Goal: Communication & Community: Share content

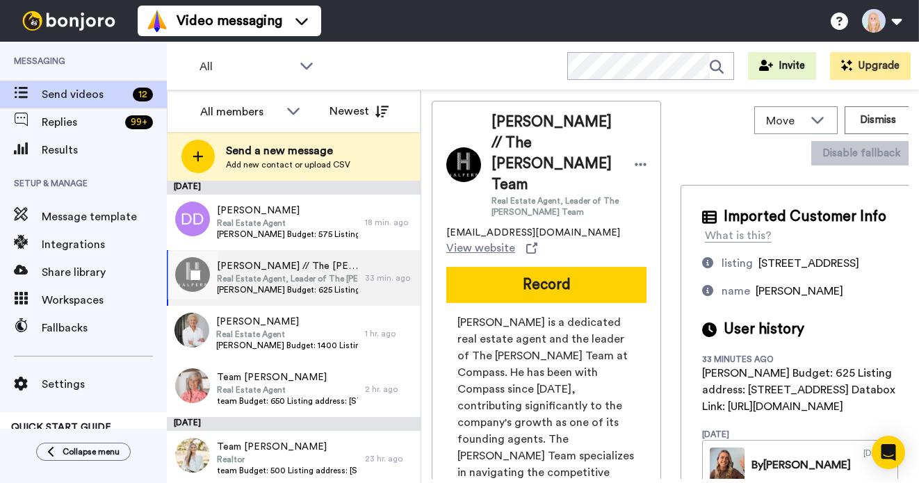
scroll to position [407, 0]
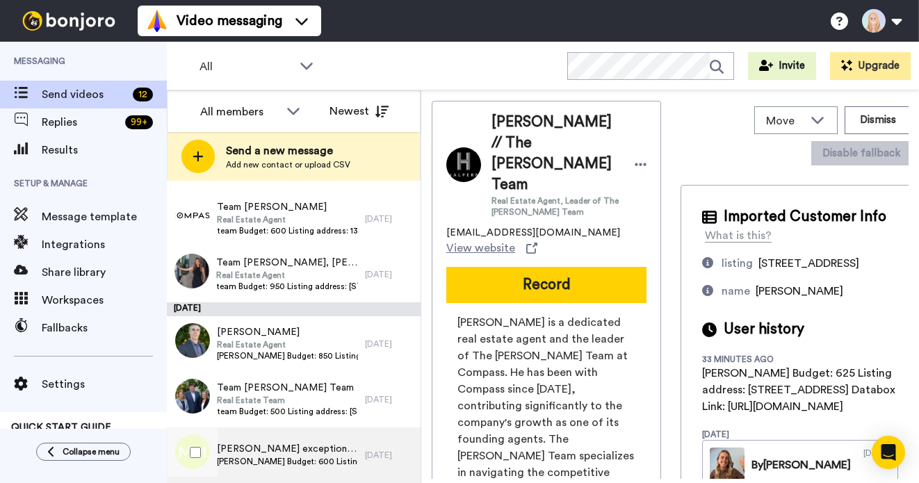
click at [332, 456] on span "Melanie Budget: 600 Listing address: Multiple Listings Databox Link: https://ap…" at bounding box center [287, 461] width 141 height 11
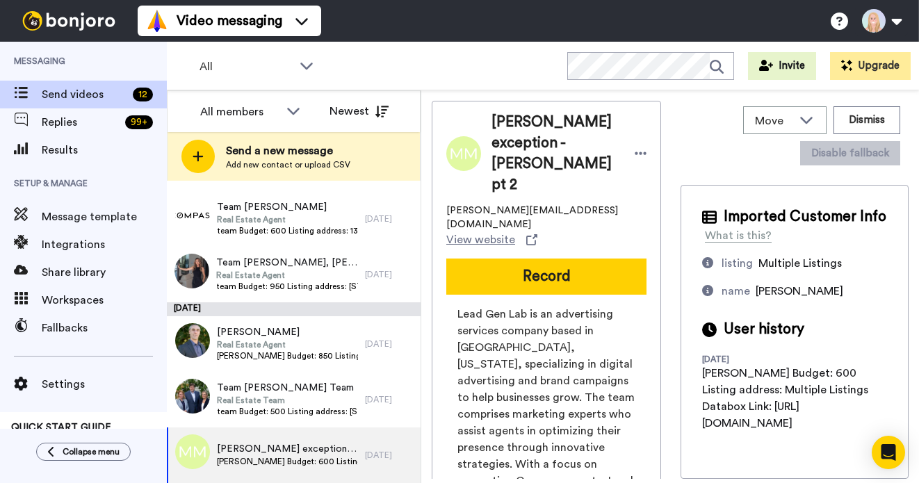
scroll to position [6, 0]
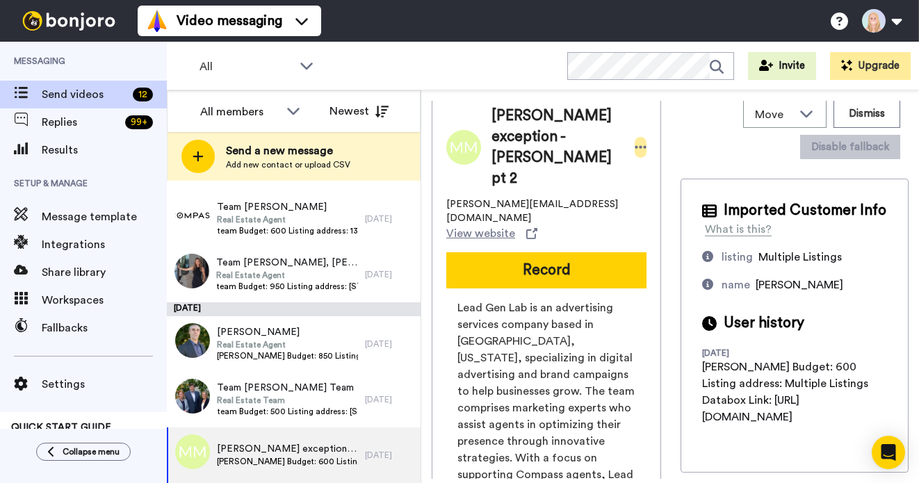
click at [647, 146] on icon at bounding box center [641, 147] width 12 height 3
click at [675, 214] on li "Dismiss" at bounding box center [694, 218] width 101 height 19
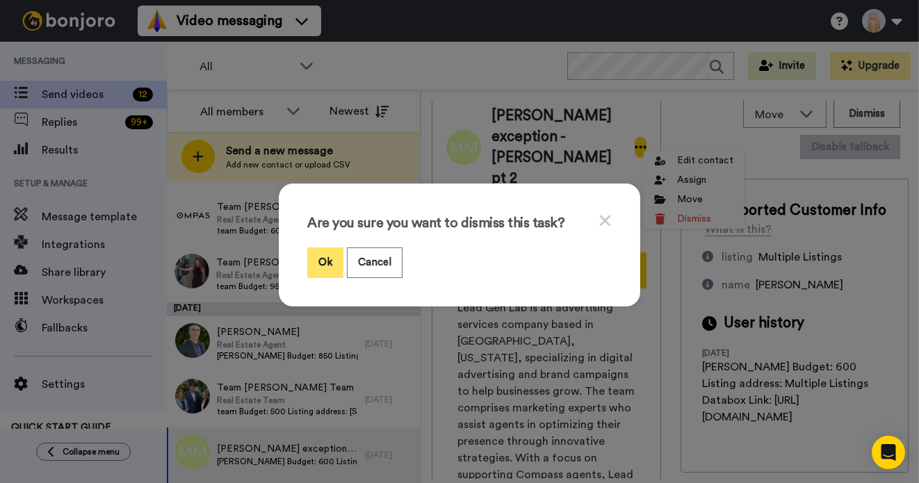
click at [322, 261] on button "Ok" at bounding box center [325, 263] width 36 height 30
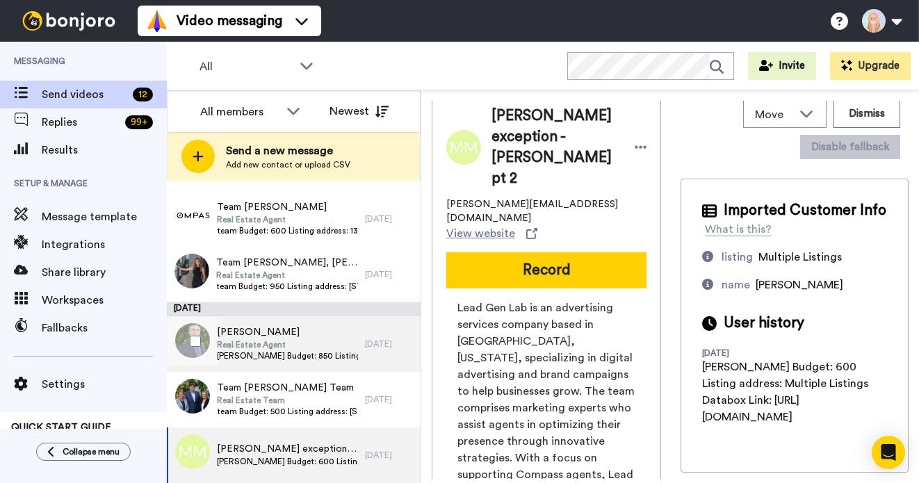
scroll to position [351, 0]
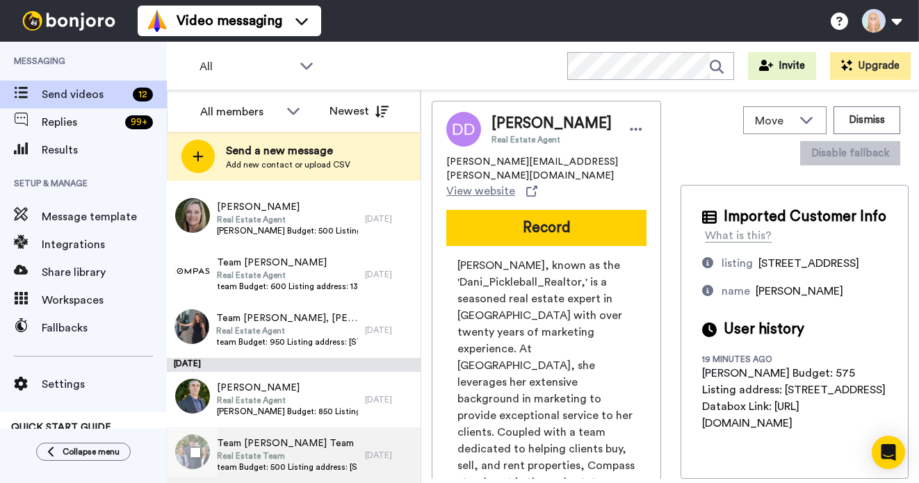
click at [284, 452] on span "Real Estate Team" at bounding box center [287, 456] width 141 height 11
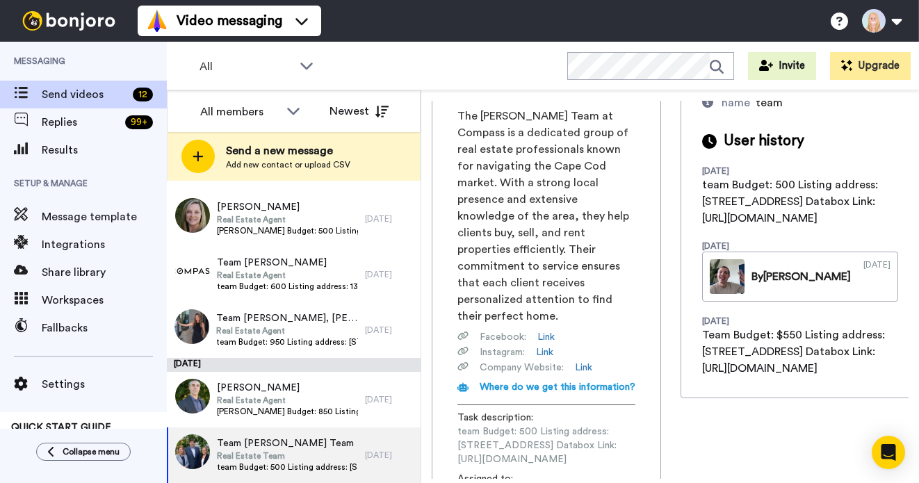
scroll to position [0, 191]
drag, startPoint x: 458, startPoint y: 394, endPoint x: 674, endPoint y: 385, distance: 217.1
click at [674, 385] on div "Team Kenny Heisler Team Real Estate Team matina.heisler@compass.com View websit…" at bounding box center [670, 290] width 477 height 378
copy span "https://app.databox.com/datawall/3c19698b87ddf0650bf6a80d85c9a4875d6353068bee937"
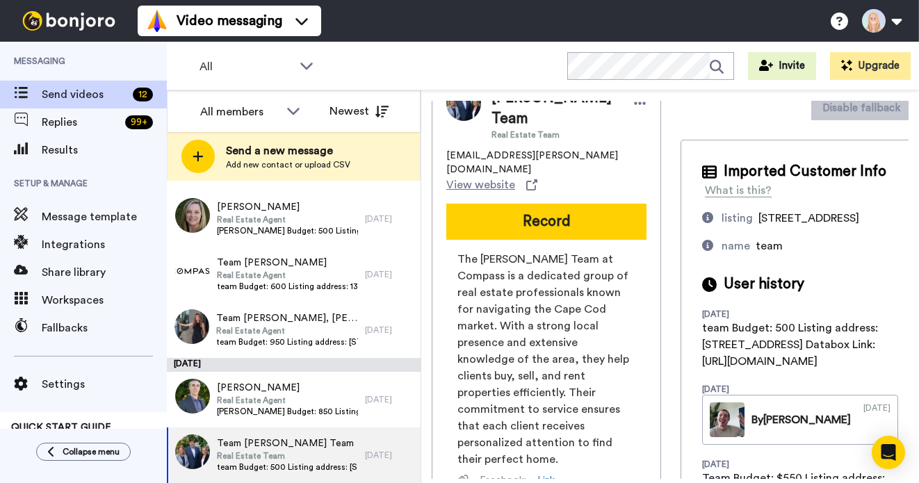
scroll to position [0, 0]
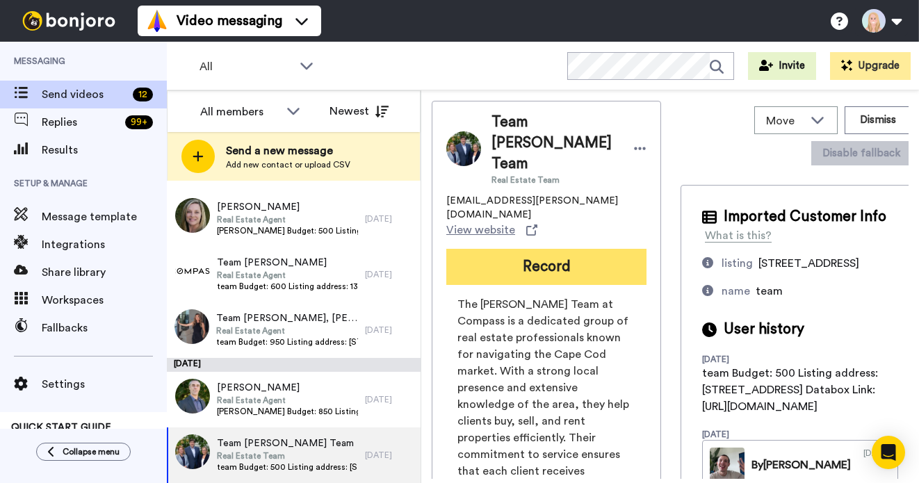
click at [553, 249] on button "Record" at bounding box center [546, 267] width 200 height 36
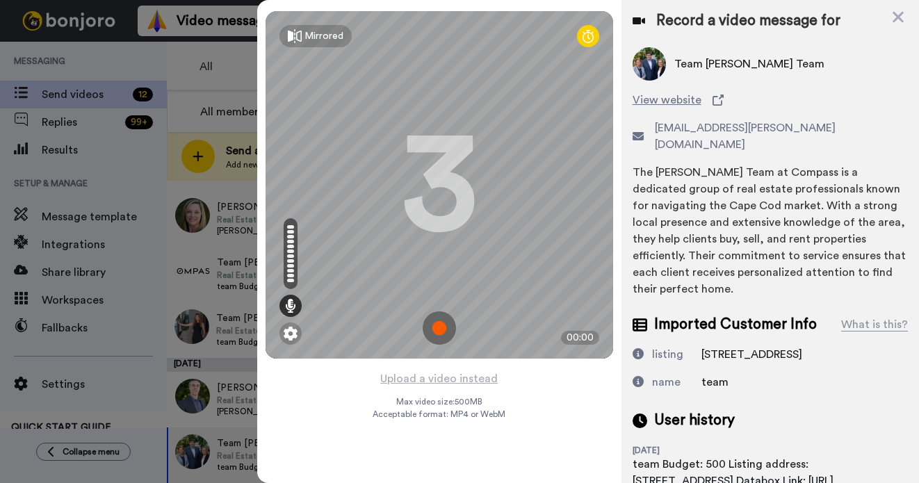
click at [441, 325] on img at bounding box center [439, 327] width 33 height 33
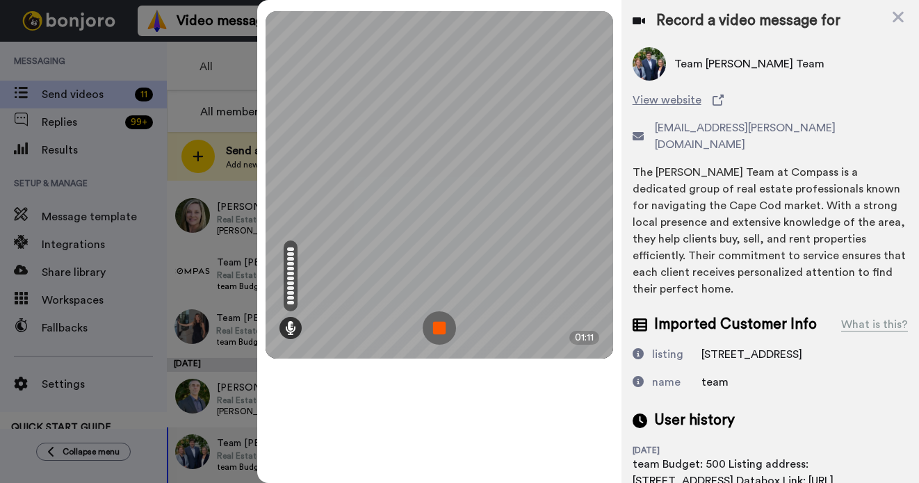
click at [441, 325] on img at bounding box center [439, 327] width 33 height 33
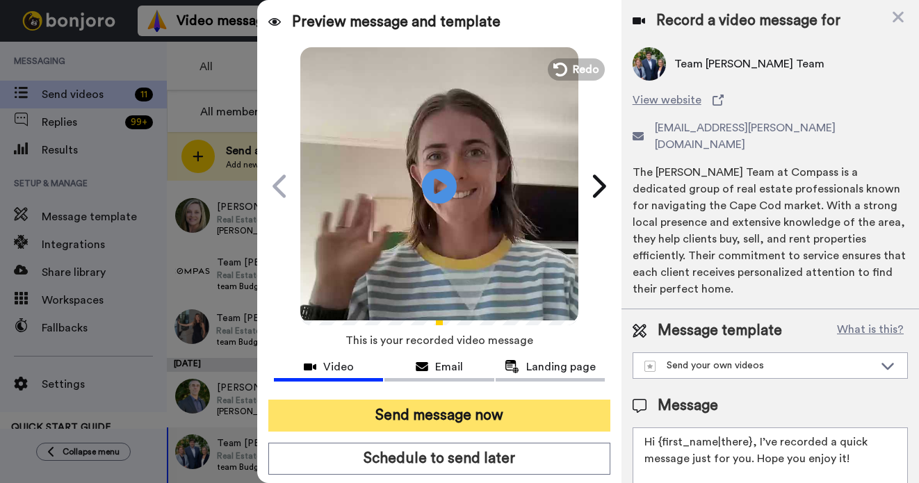
click at [469, 411] on button "Send message now" at bounding box center [439, 416] width 342 height 32
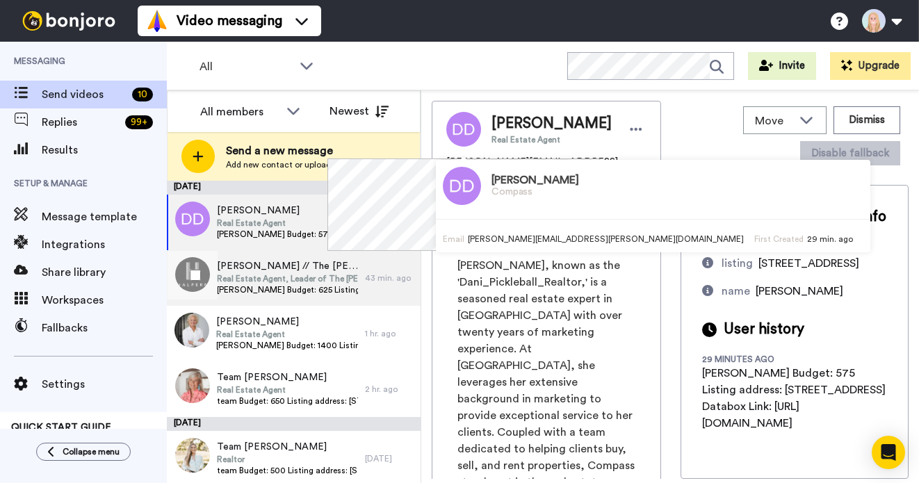
scroll to position [295, 0]
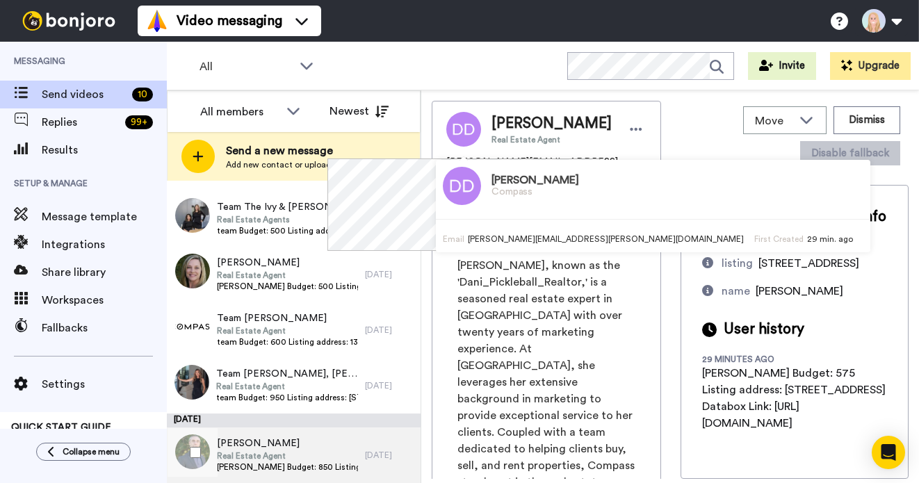
click at [280, 449] on span "[PERSON_NAME]" at bounding box center [287, 444] width 141 height 14
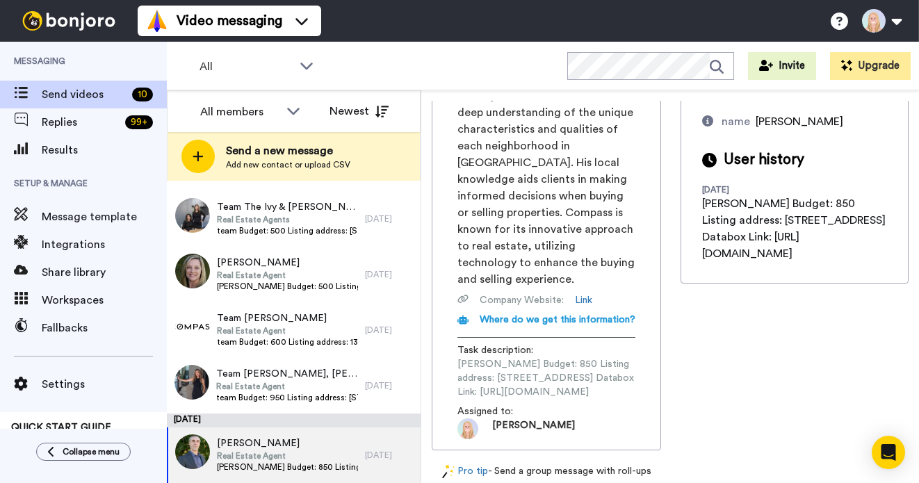
scroll to position [0, 184]
drag, startPoint x: 456, startPoint y: 394, endPoint x: 668, endPoint y: 392, distance: 212.1
click at [647, 392] on div "Oliver Henrikson is a Real Estate Agent at Compass, specializing in the Bay Are…" at bounding box center [546, 246] width 200 height 385
copy span "https://app.databox.com/datawall/ba688a59450032e1c2a9c983aa21fe602e9406068befafa"
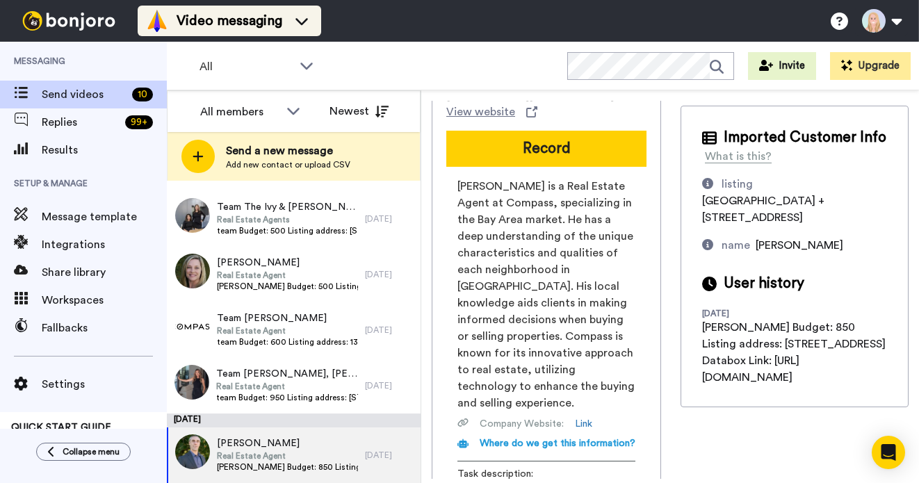
scroll to position [0, 0]
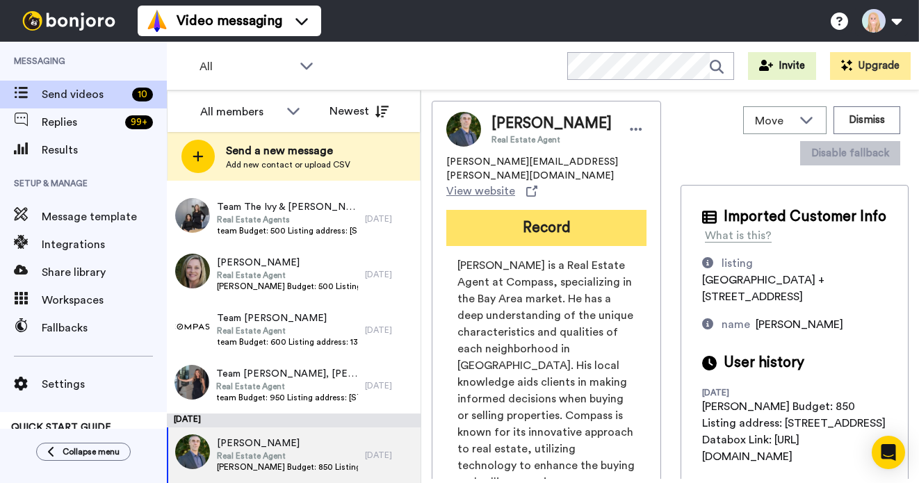
click at [523, 236] on button "Record" at bounding box center [546, 228] width 200 height 36
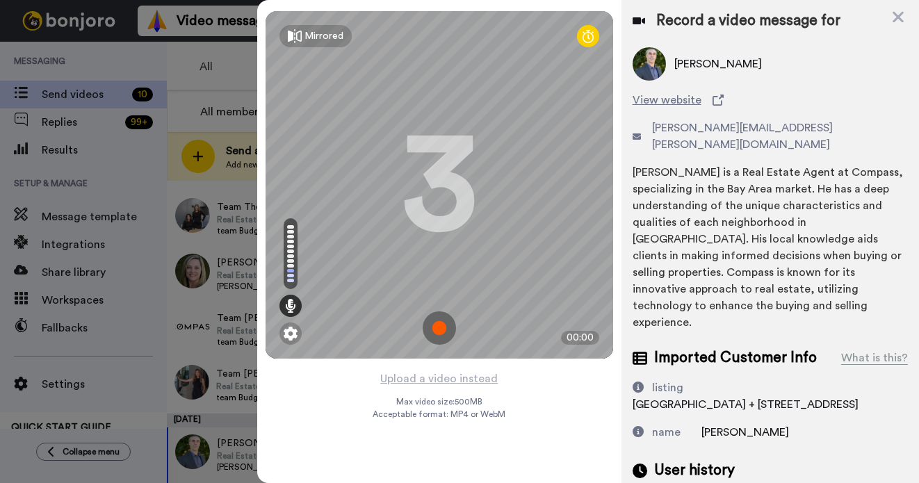
click at [435, 331] on img at bounding box center [439, 327] width 33 height 33
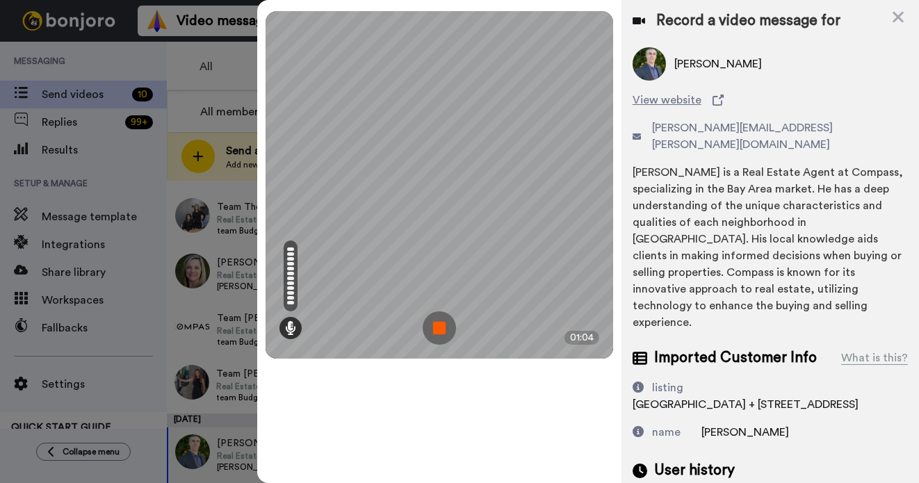
click at [435, 331] on img at bounding box center [439, 327] width 33 height 33
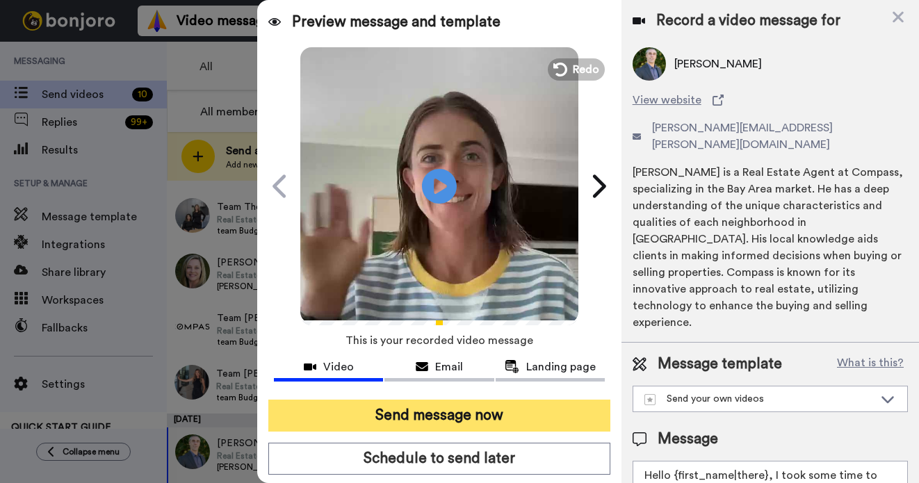
click at [426, 416] on button "Send message now" at bounding box center [439, 416] width 342 height 32
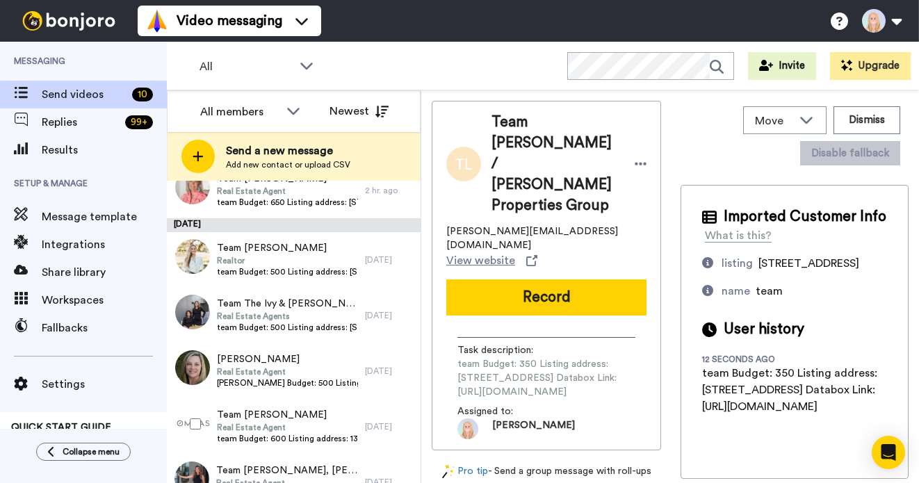
scroll to position [282, 0]
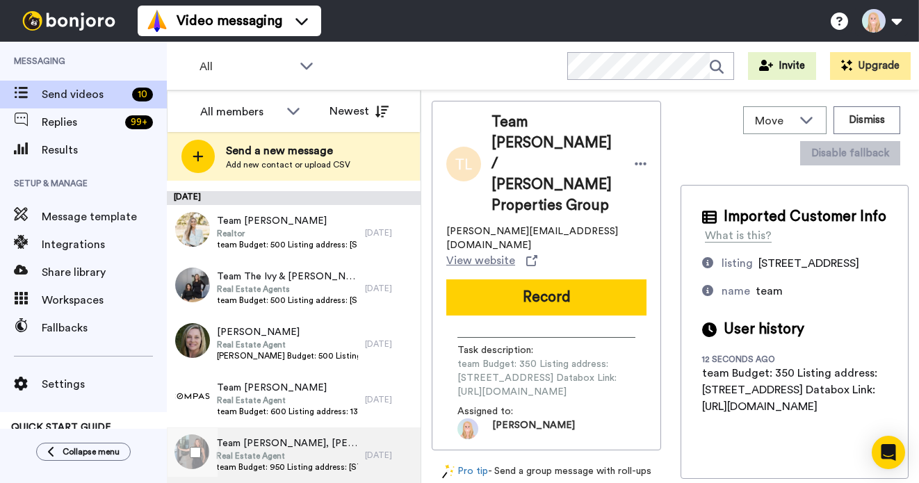
click at [298, 451] on span "Real Estate Agent" at bounding box center [287, 456] width 142 height 11
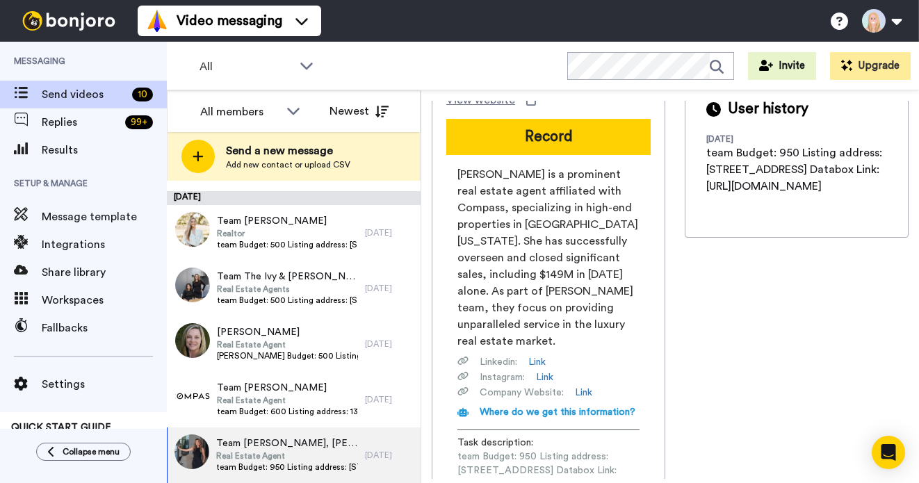
scroll to position [0, 184]
drag, startPoint x: 458, startPoint y: 390, endPoint x: 672, endPoint y: 395, distance: 214.2
click at [672, 395] on div "Team Jena Raphael, Nikki Gwaltney at Compass and Bridgette Campbell, Cindy Ambu…" at bounding box center [670, 290] width 477 height 378
copy span "https://app.databox.com/datawall/4ea112afee5ab7e368ca7b40608d026b231a73468c03ced"
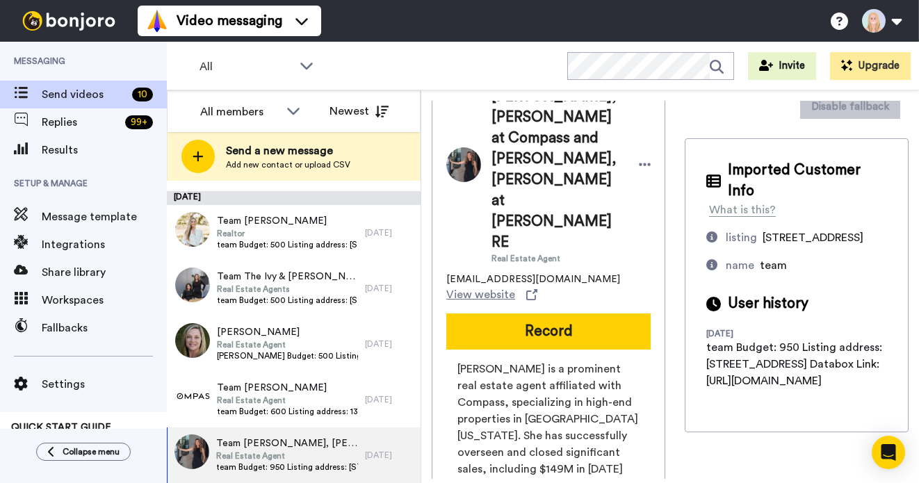
scroll to position [28, 0]
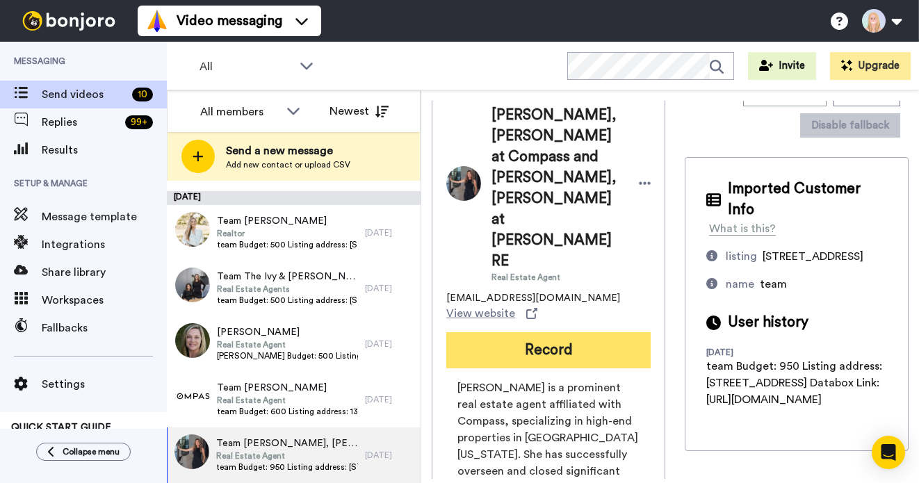
click at [567, 332] on button "Record" at bounding box center [548, 350] width 204 height 36
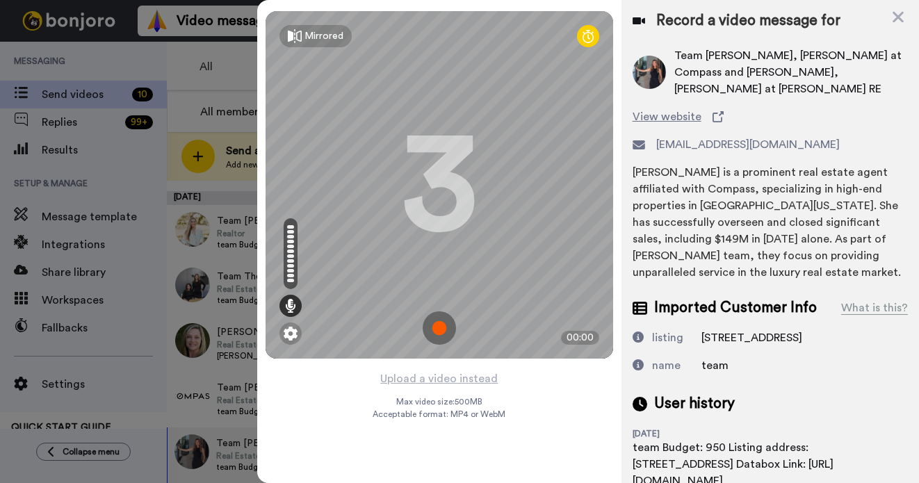
click at [444, 325] on img at bounding box center [439, 327] width 33 height 33
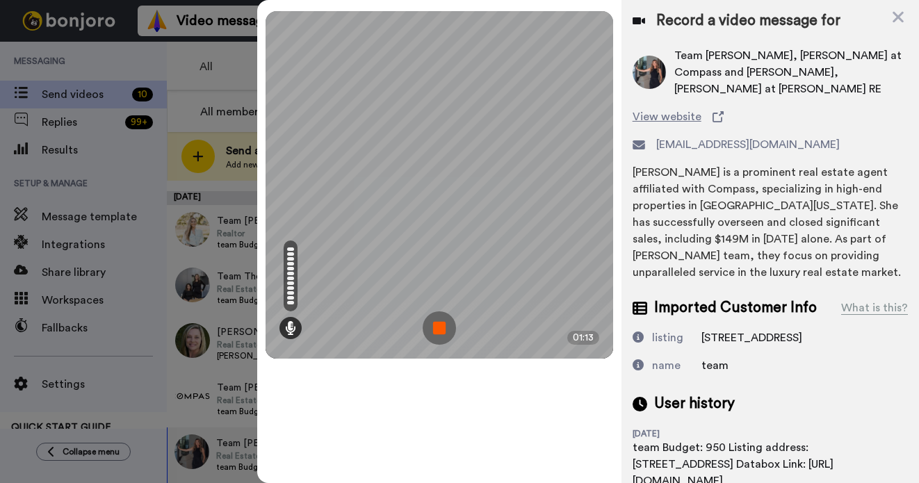
click at [444, 325] on img at bounding box center [439, 327] width 33 height 33
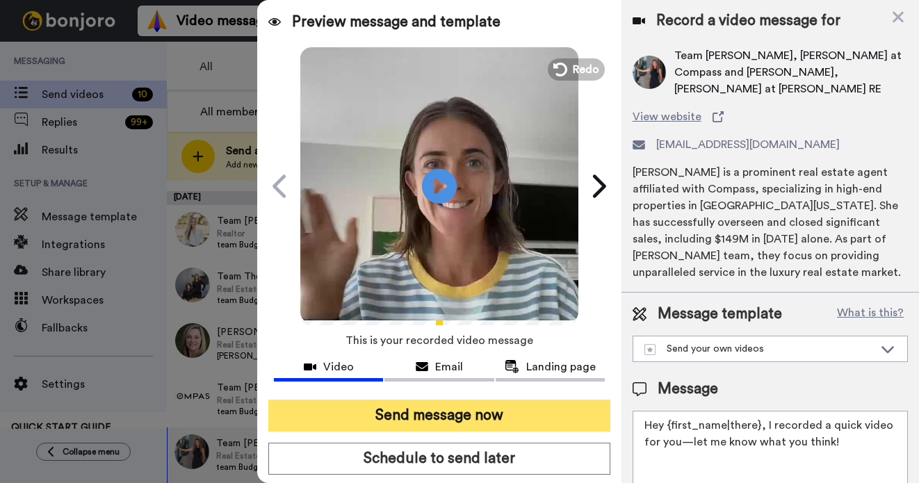
click at [457, 416] on button "Send message now" at bounding box center [439, 416] width 342 height 32
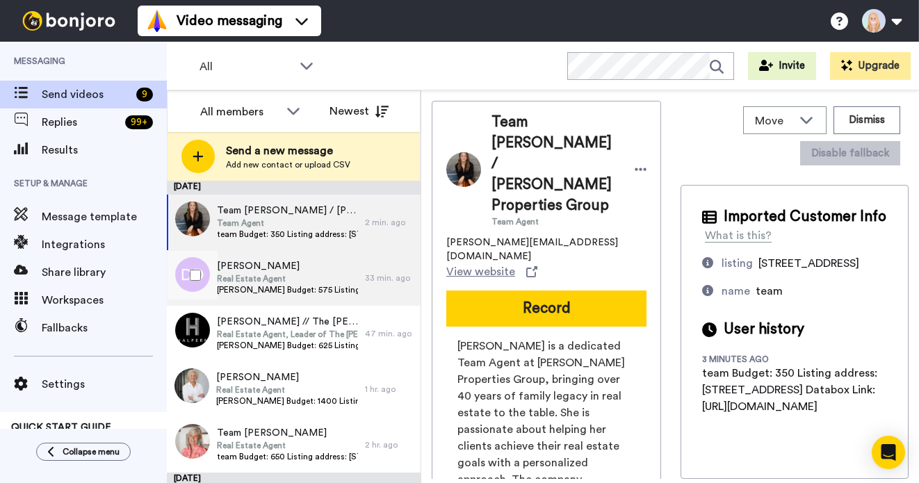
scroll to position [226, 0]
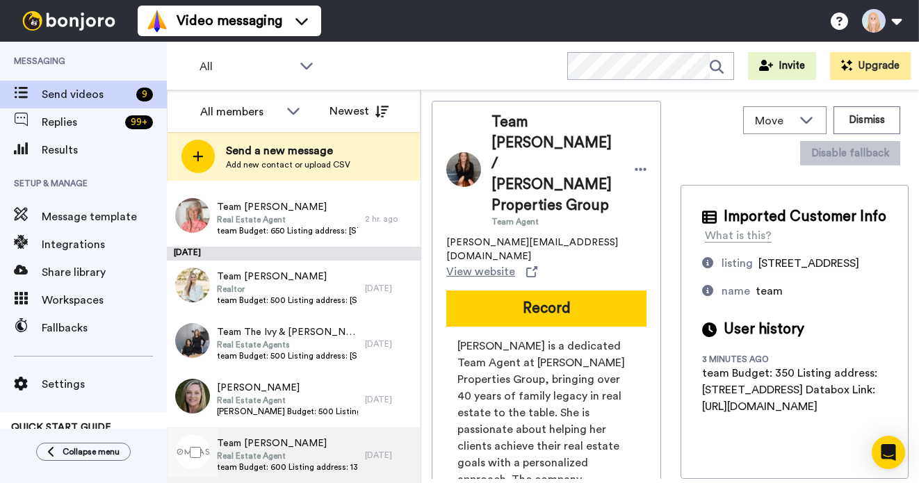
click at [275, 447] on span "Team [PERSON_NAME]" at bounding box center [287, 444] width 141 height 14
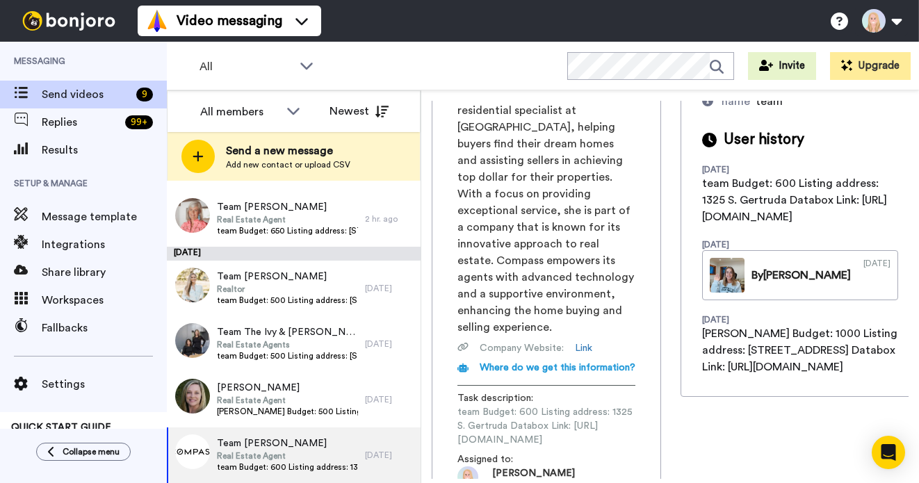
scroll to position [0, 183]
drag, startPoint x: 458, startPoint y: 392, endPoint x: 670, endPoint y: 394, distance: 212.1
click at [661, 394] on div "Team Melissa Pilon Real Estate Agent melissa.pilon@compass.com View website Rec…" at bounding box center [546, 205] width 229 height 588
copy span "https://app.databox.com/datawall/800299b5f4303ff2c3f85a6949a5e8f95c9bf5868c04557"
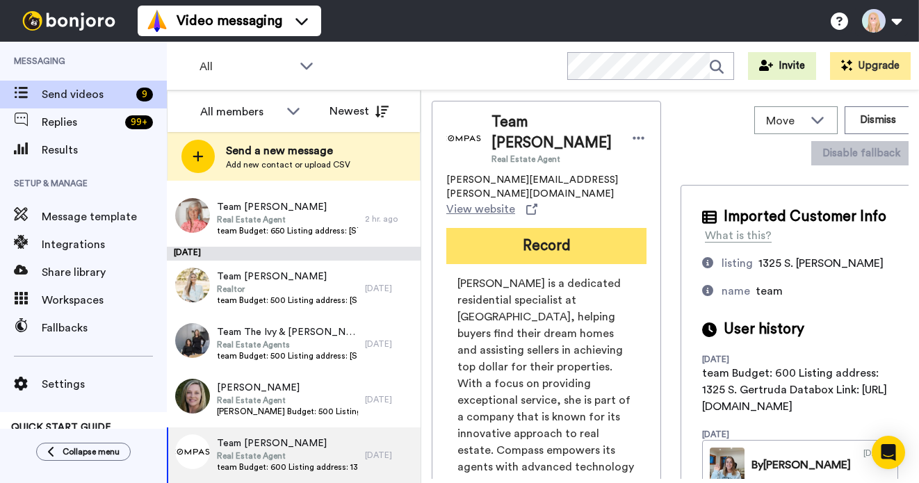
click at [548, 228] on button "Record" at bounding box center [546, 246] width 200 height 36
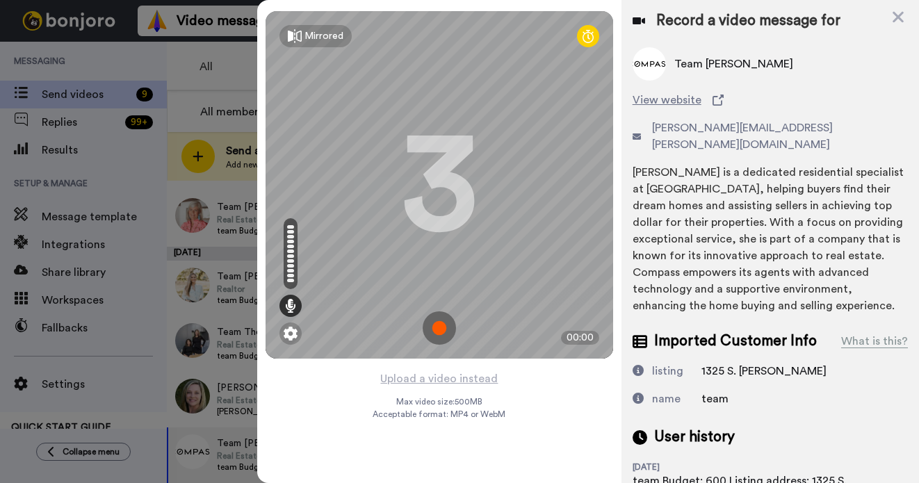
click at [439, 323] on img at bounding box center [439, 327] width 33 height 33
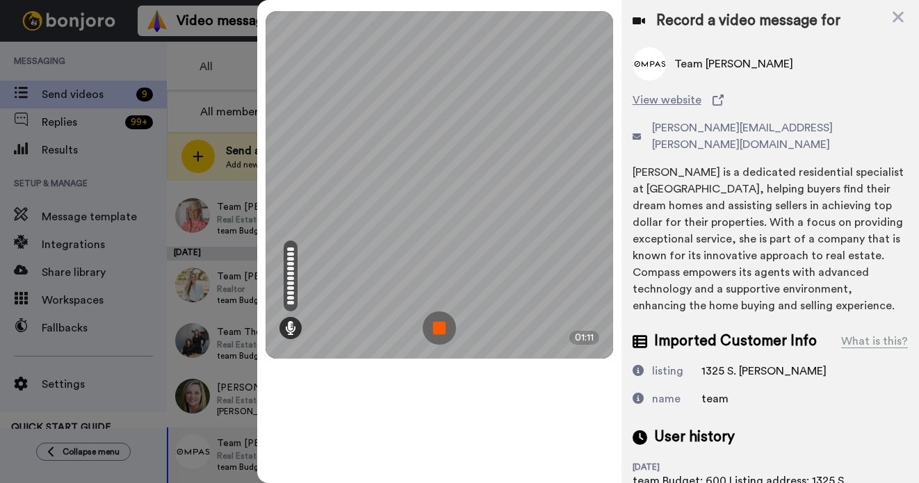
click at [439, 323] on img at bounding box center [439, 327] width 33 height 33
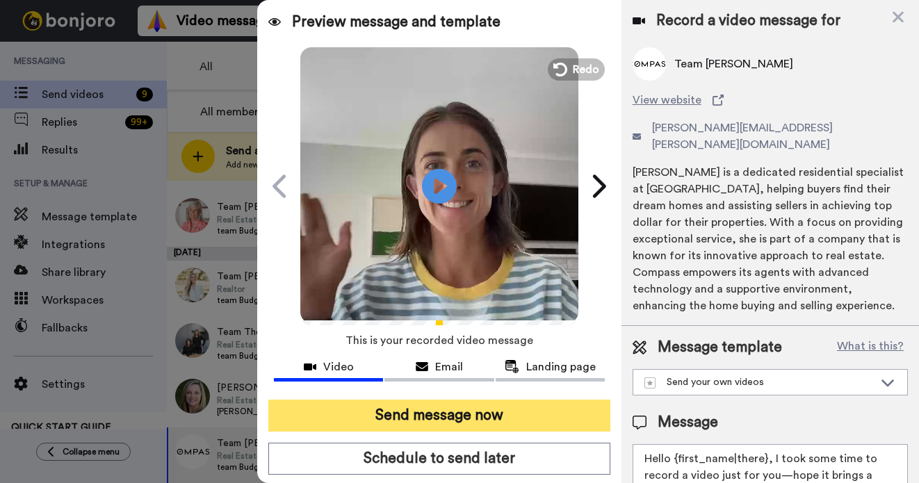
click at [450, 412] on button "Send message now" at bounding box center [439, 416] width 342 height 32
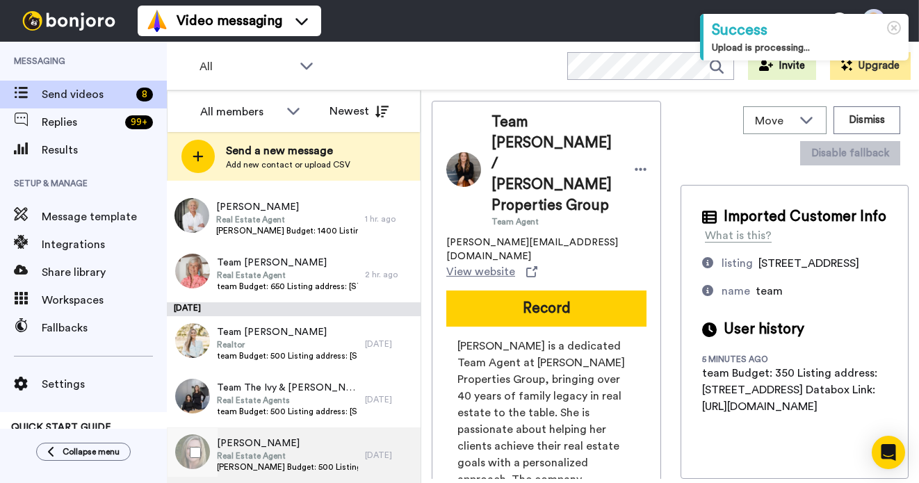
click at [294, 458] on span "Real Estate Agent" at bounding box center [287, 456] width 141 height 11
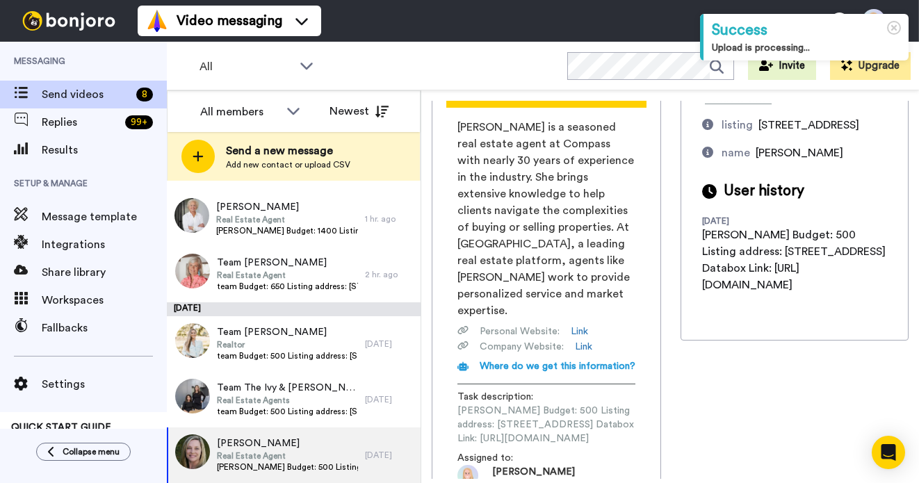
scroll to position [0, 183]
drag, startPoint x: 457, startPoint y: 391, endPoint x: 672, endPoint y: 384, distance: 215.7
click at [672, 384] on div "Carol Carol Ortega Real Estate Agent carol.ortega@compass.com View website Reco…" at bounding box center [670, 290] width 477 height 378
copy span "https://app.databox.com/datawall/42ada84b4b48f3f49807ce87e452d855b19d2468c04854"
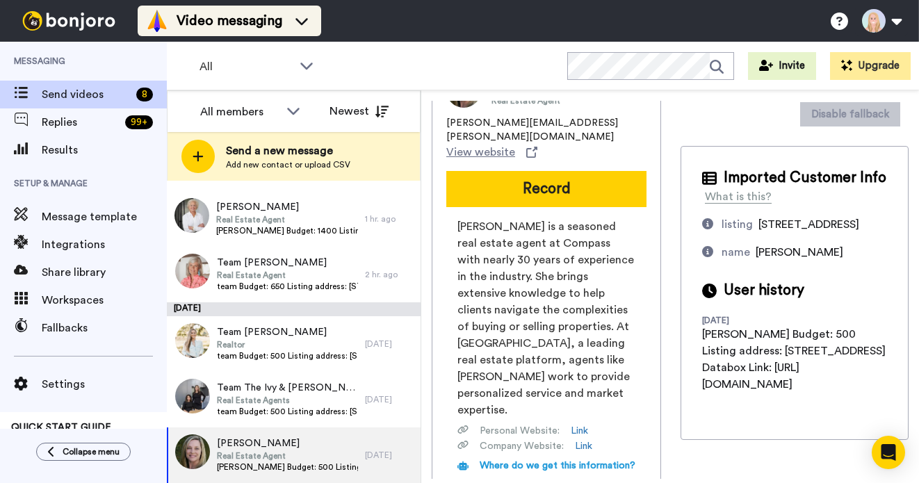
scroll to position [0, 0]
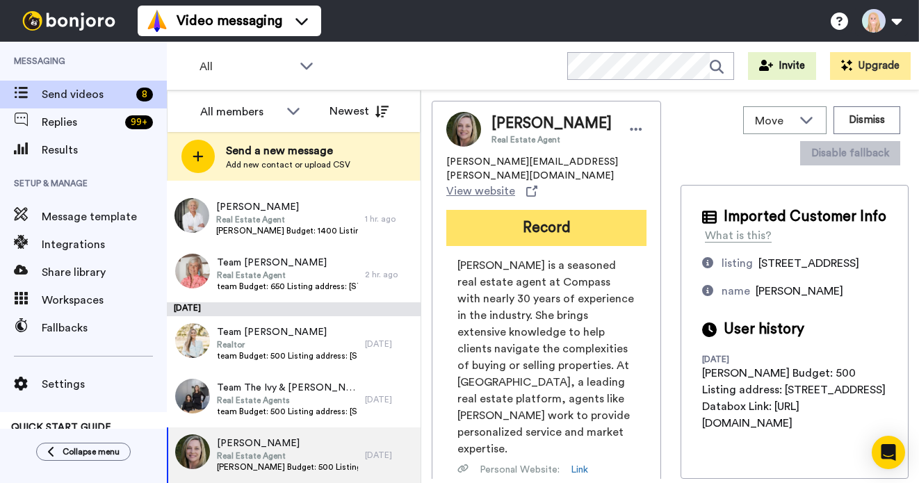
click at [505, 217] on button "Record" at bounding box center [546, 228] width 200 height 36
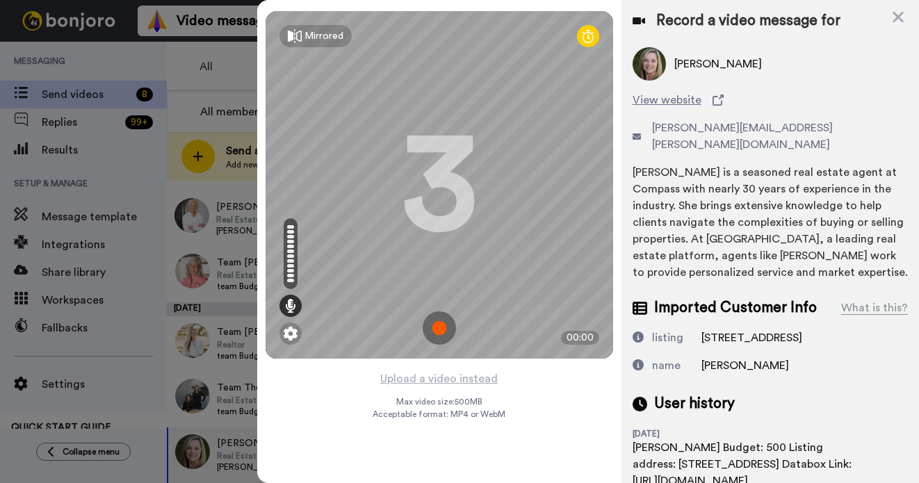
click at [435, 327] on img at bounding box center [439, 327] width 33 height 33
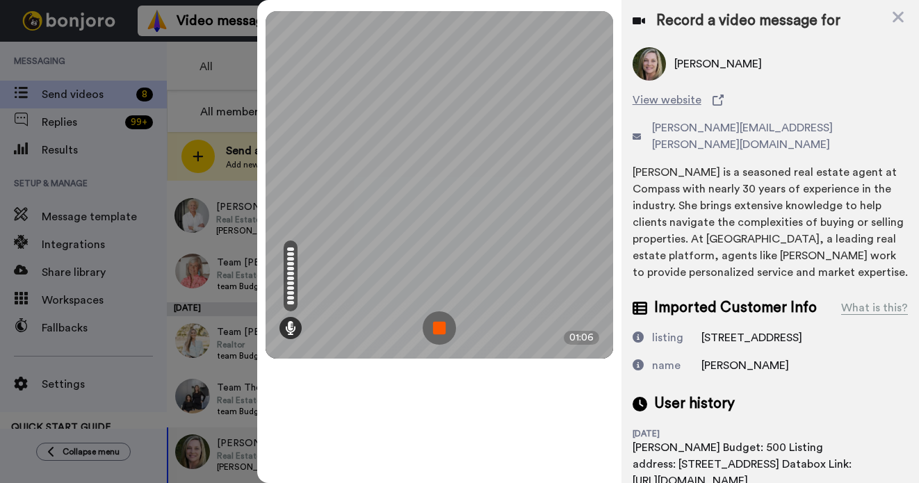
click at [435, 327] on img at bounding box center [439, 327] width 33 height 33
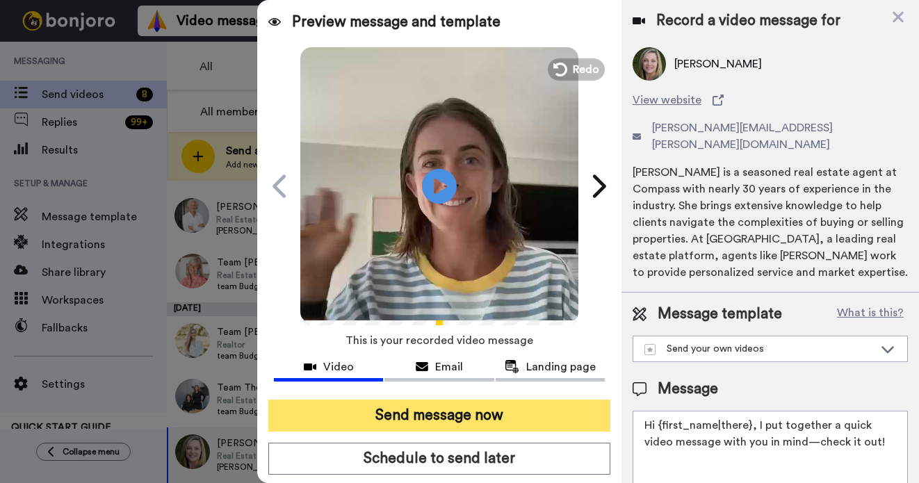
click at [469, 416] on button "Send message now" at bounding box center [439, 416] width 342 height 32
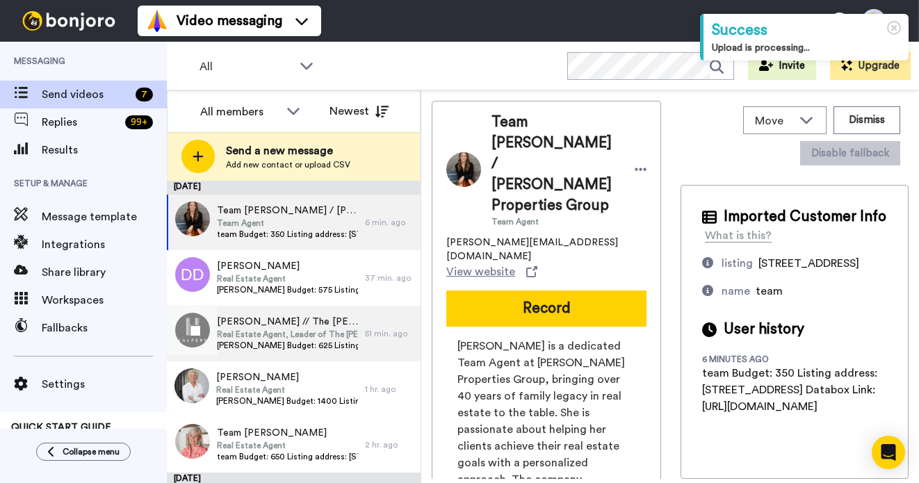
scroll to position [115, 0]
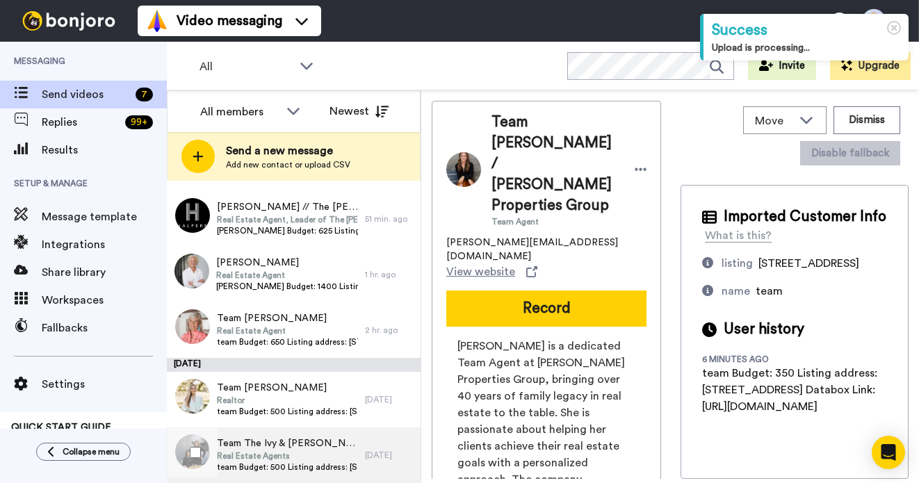
click at [301, 451] on span "Real Estate Agents" at bounding box center [287, 456] width 141 height 11
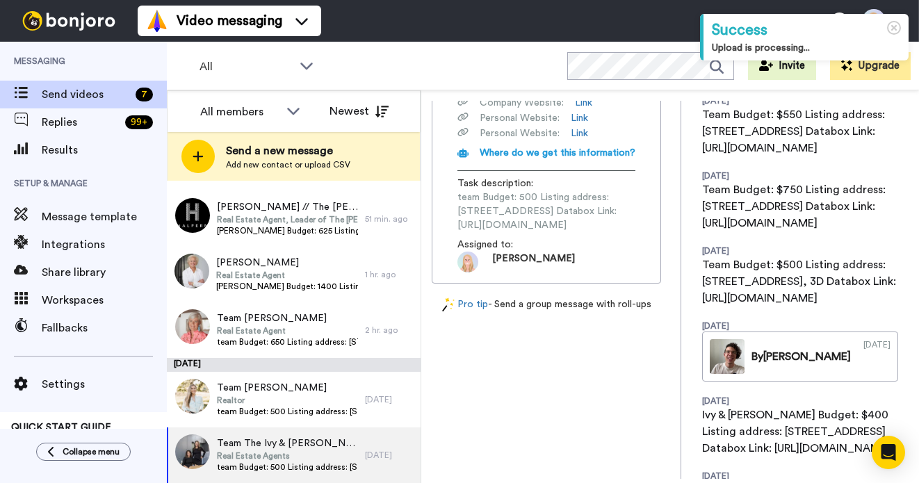
scroll to position [0, 173]
drag, startPoint x: 455, startPoint y: 188, endPoint x: 674, endPoint y: 191, distance: 219.0
click at [674, 191] on div "Team The Ivy & Jenna Team Real Estate Agents ivyandjenna@compass.com View websi…" at bounding box center [670, 290] width 477 height 378
copy span "https://app.databox.com/datawall/4941f5a623efff2e1578b70c366f25151ee284c68c04d32"
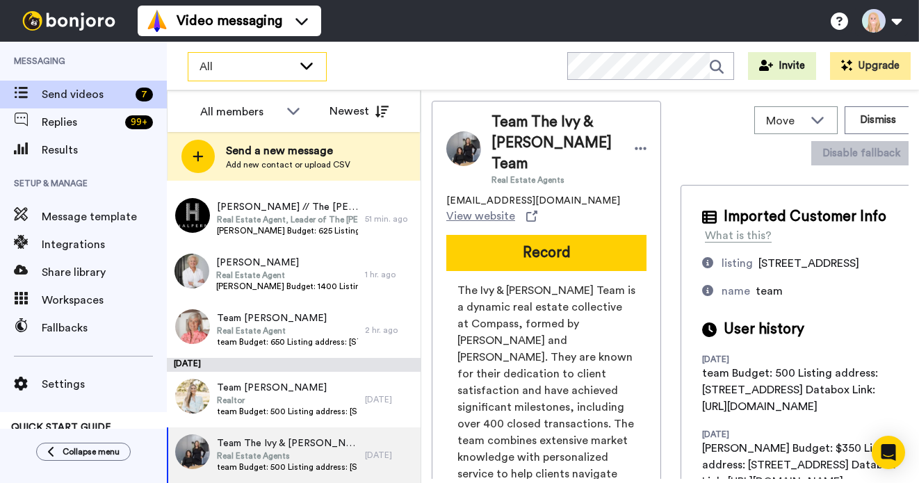
scroll to position [0, 34]
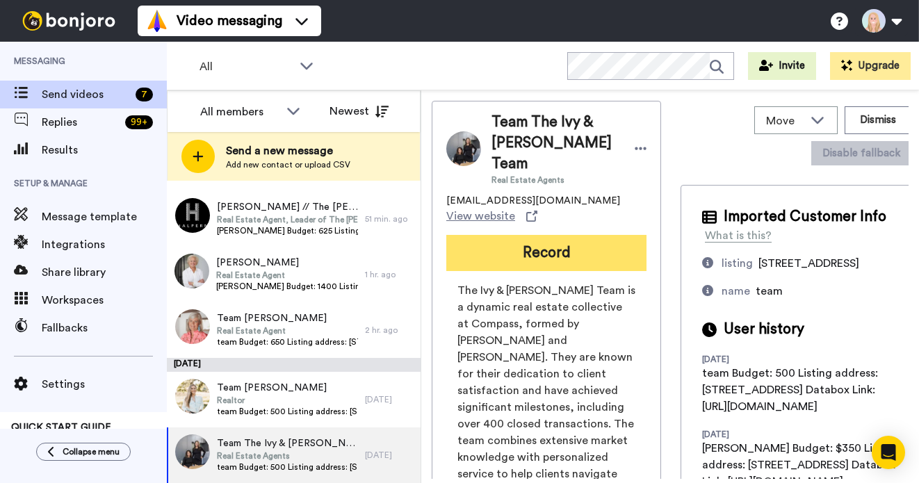
click at [503, 235] on button "Record" at bounding box center [546, 253] width 200 height 36
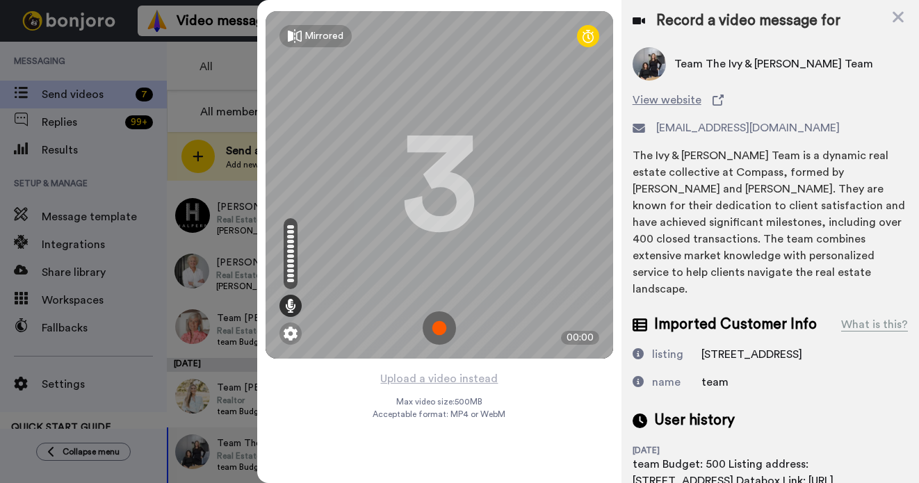
click at [439, 325] on img at bounding box center [439, 327] width 33 height 33
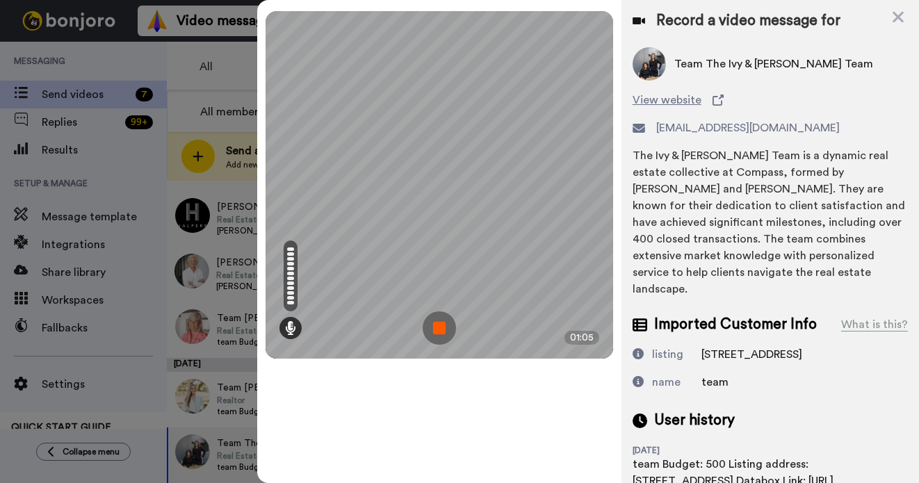
click at [439, 325] on img at bounding box center [439, 327] width 33 height 33
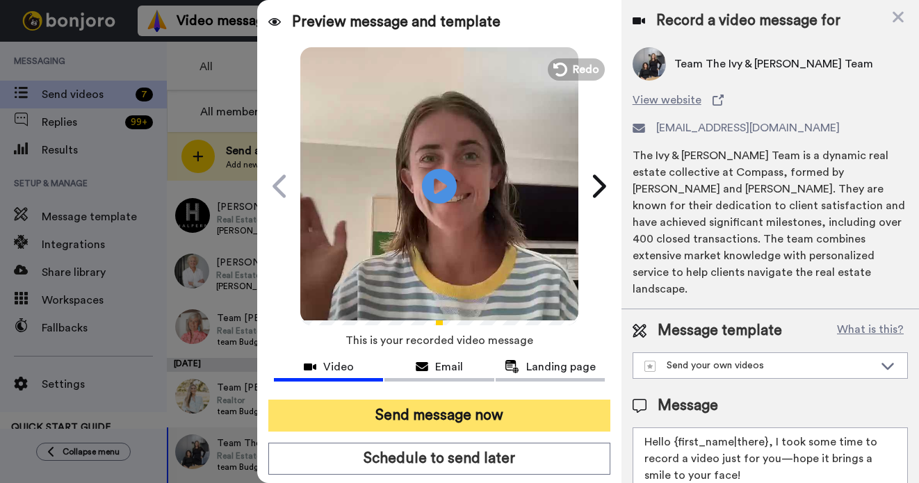
click at [476, 405] on button "Send message now" at bounding box center [439, 416] width 342 height 32
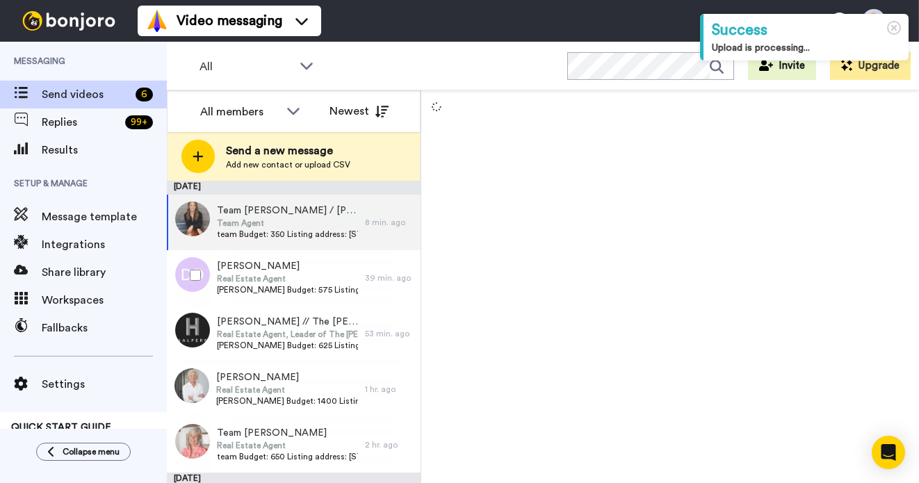
scroll to position [59, 0]
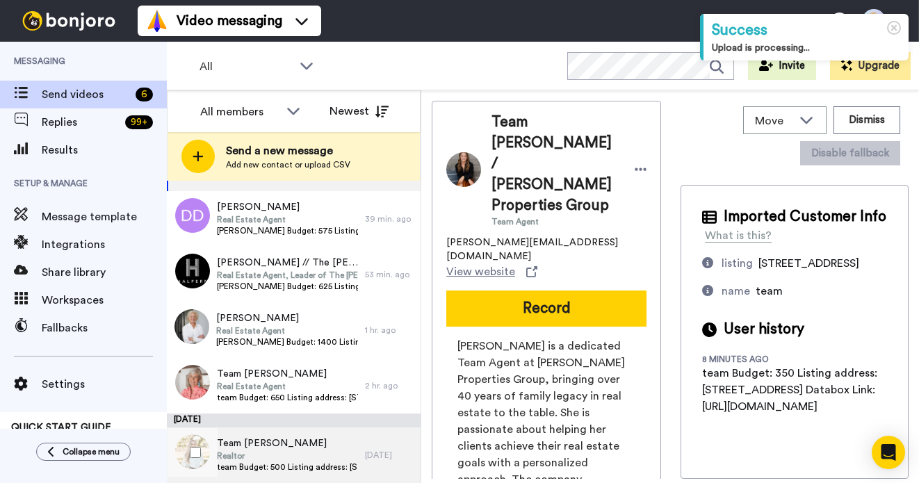
click at [278, 446] on span "Team [PERSON_NAME]" at bounding box center [287, 444] width 141 height 14
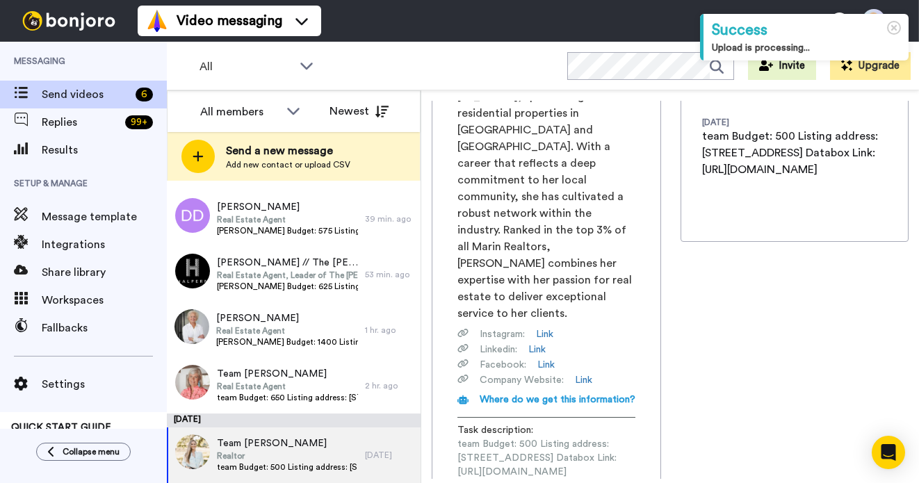
scroll to position [0, 184]
drag, startPoint x: 459, startPoint y: 394, endPoint x: 667, endPoint y: 392, distance: 207.9
click at [635, 437] on span "team Budget: 500 Listing address: [STREET_ADDRESS] Databox Link: [URL][DOMAIN_N…" at bounding box center [547, 458] width 178 height 42
copy span "[URL][DOMAIN_NAME]"
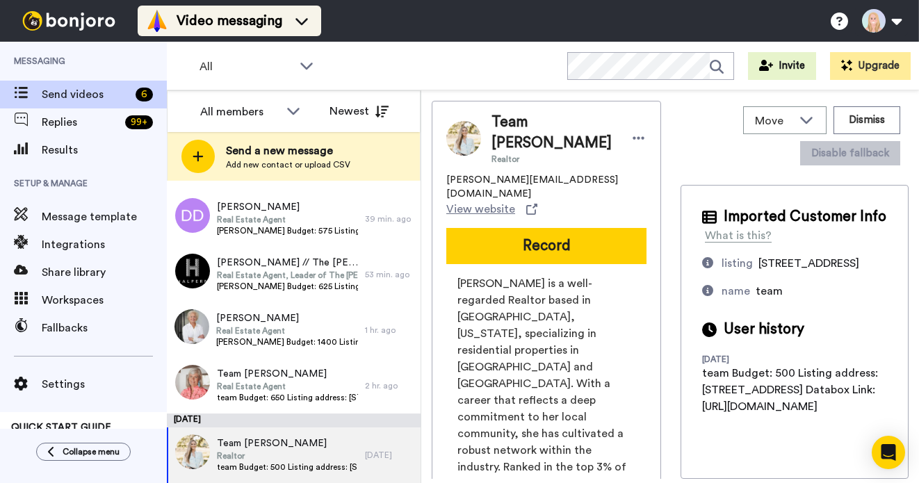
scroll to position [0, 83]
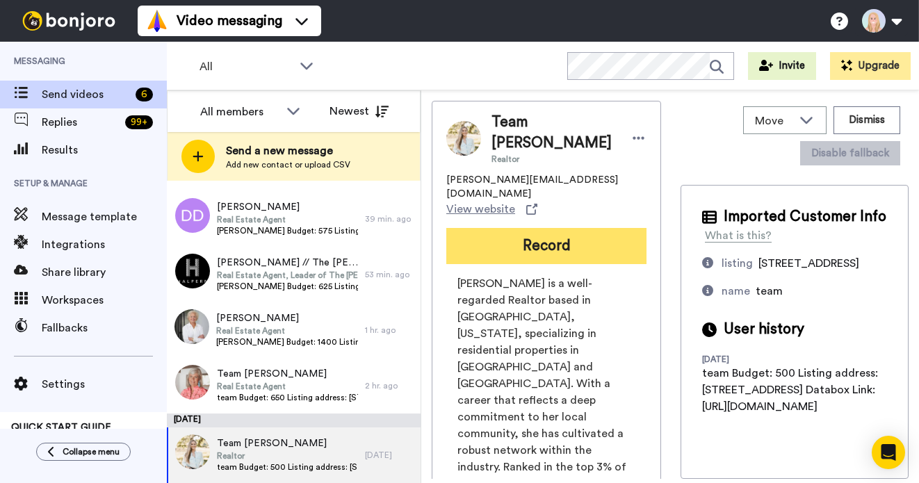
click at [479, 231] on button "Record" at bounding box center [546, 246] width 200 height 36
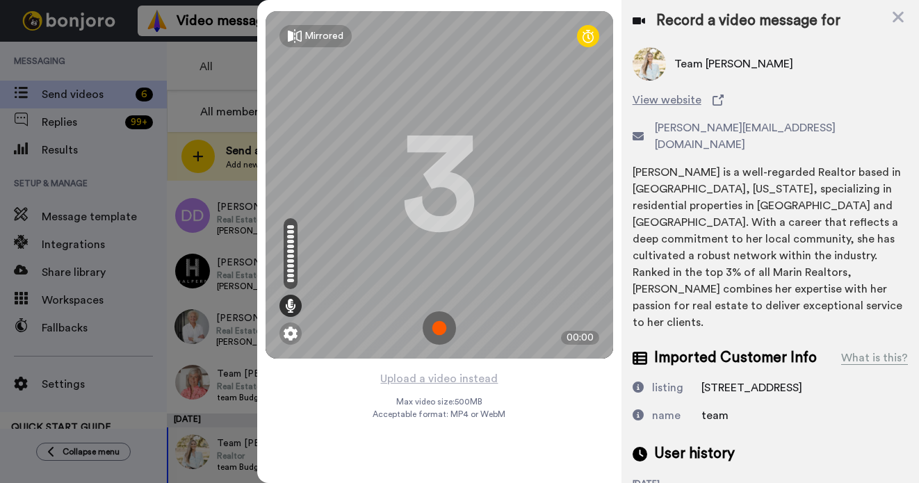
click at [442, 321] on img at bounding box center [439, 327] width 33 height 33
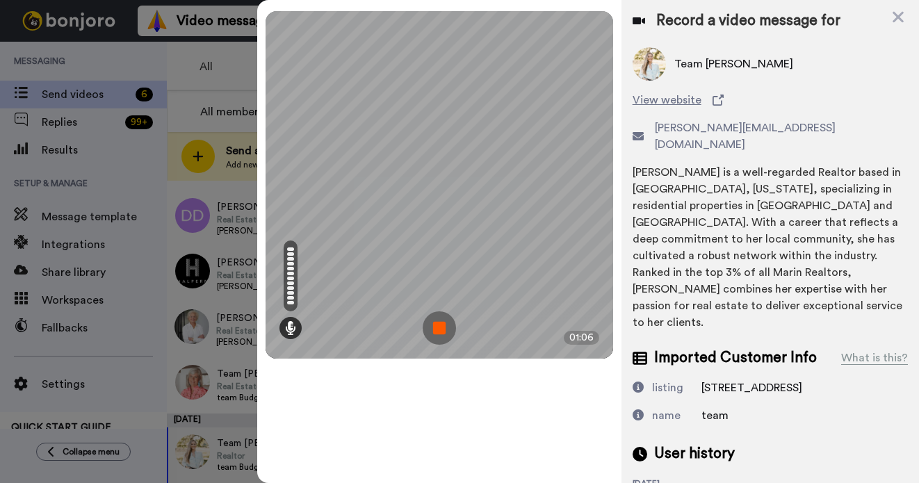
click at [442, 321] on img at bounding box center [439, 327] width 33 height 33
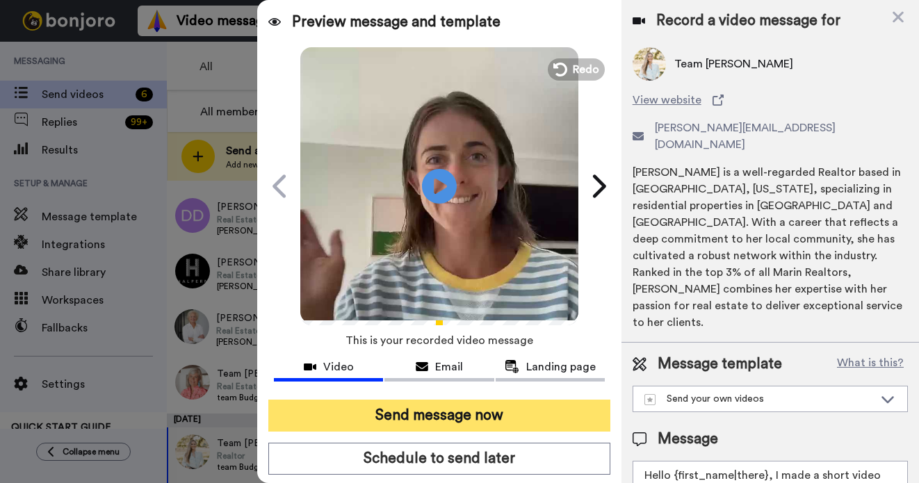
click at [456, 422] on button "Send message now" at bounding box center [439, 416] width 342 height 32
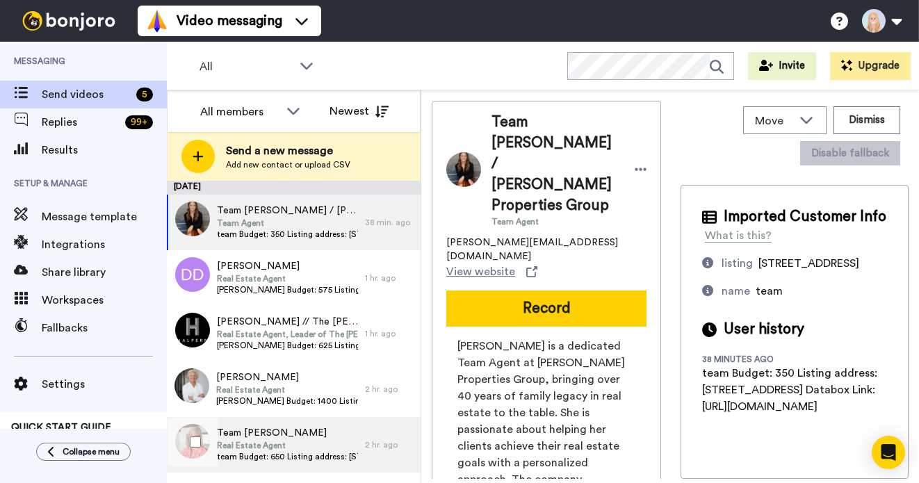
click at [293, 451] on span "team Budget: 650 Listing address: [STREET_ADDRESS][PERSON_NAME] Databox Link: […" at bounding box center [287, 456] width 141 height 11
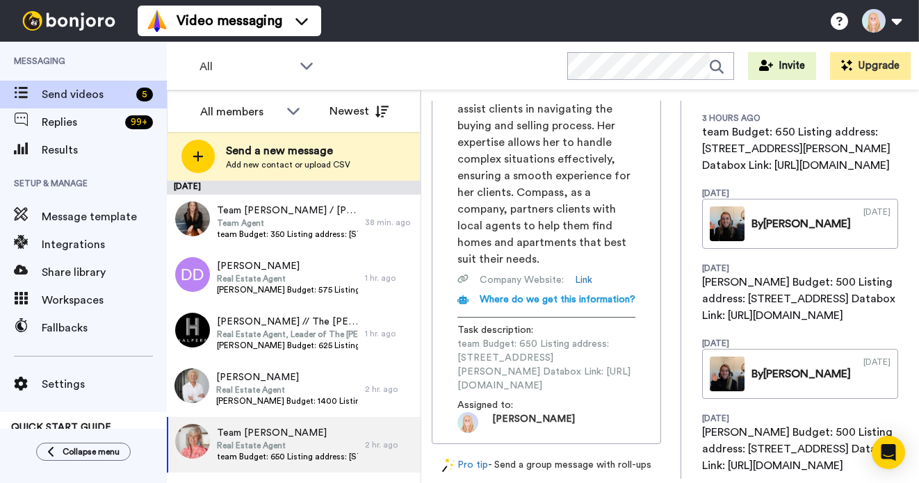
scroll to position [0, 180]
drag, startPoint x: 455, startPoint y: 321, endPoint x: 674, endPoint y: 323, distance: 219.0
click at [674, 323] on div "Team Christy Berry Real Estate Agent christy.berry@compass.com View website Rec…" at bounding box center [670, 290] width 477 height 378
copy span "https://app.databox.com/datawall/a499b7e308c7d13849a1caecbb1e1022461442468c18738"
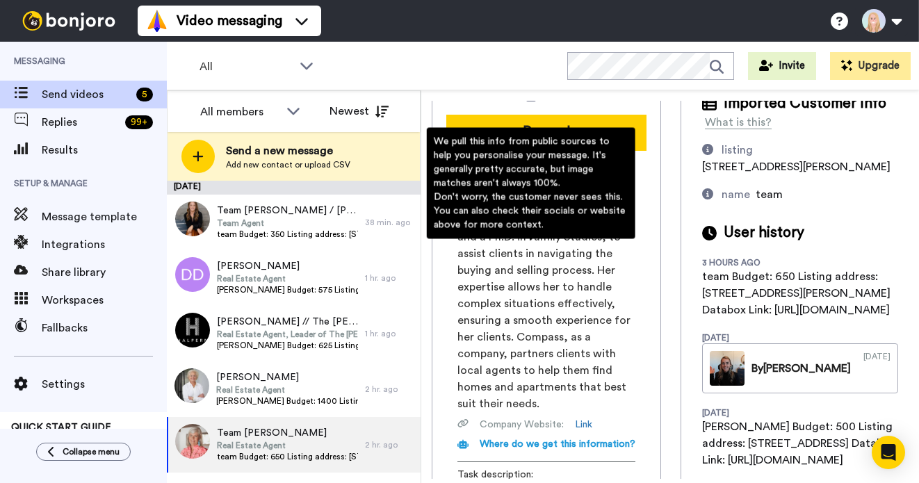
scroll to position [0, 0]
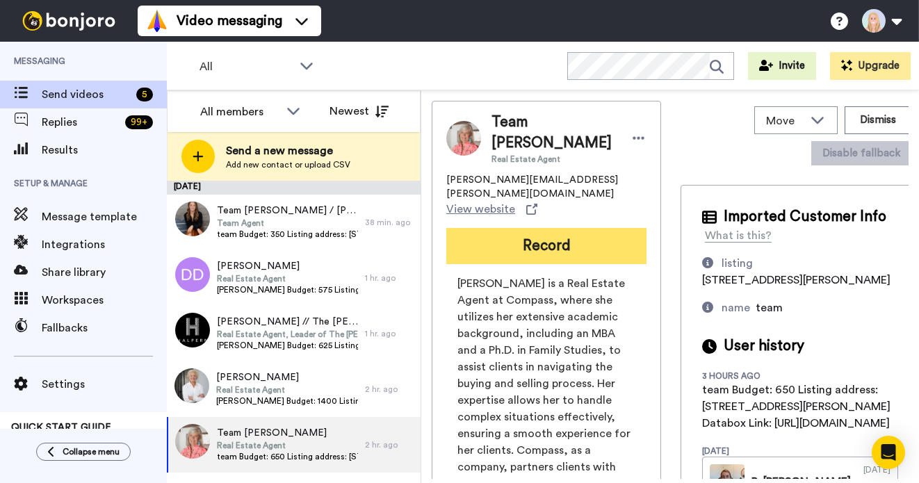
click at [518, 228] on button "Record" at bounding box center [546, 246] width 200 height 36
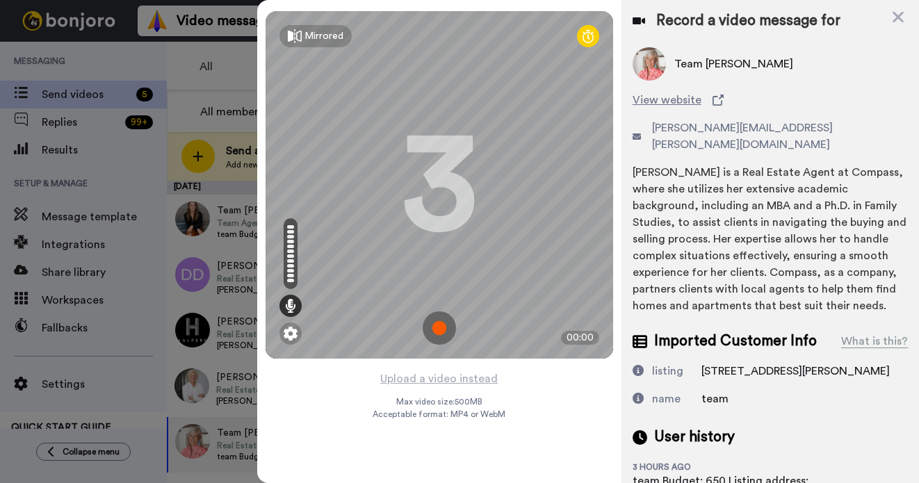
click at [440, 323] on img at bounding box center [439, 327] width 33 height 33
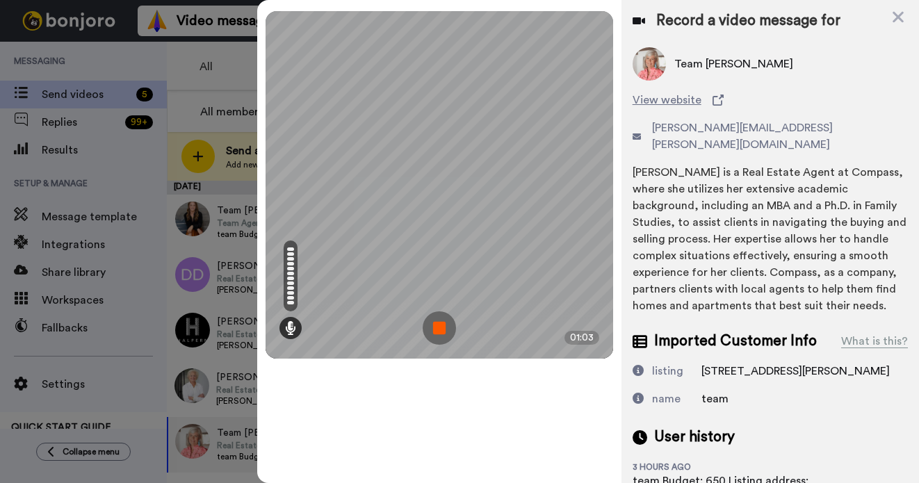
click at [440, 323] on img at bounding box center [439, 327] width 33 height 33
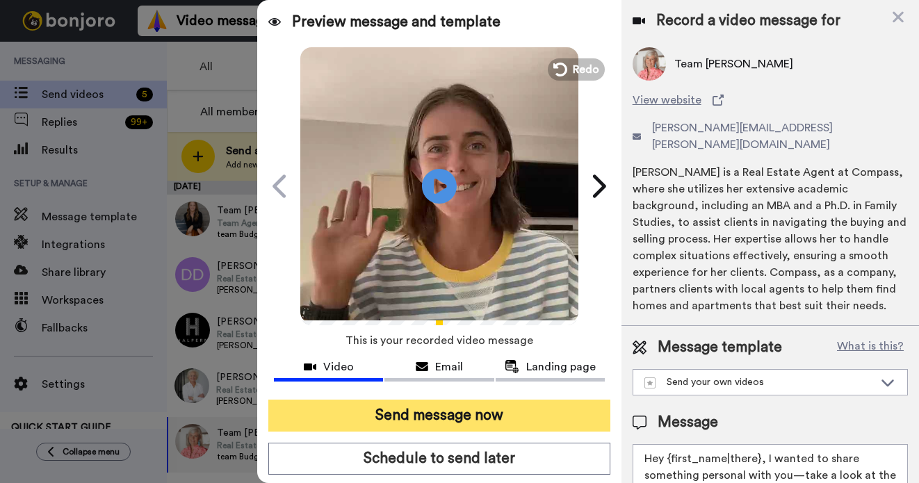
click at [464, 413] on button "Send message now" at bounding box center [439, 416] width 342 height 32
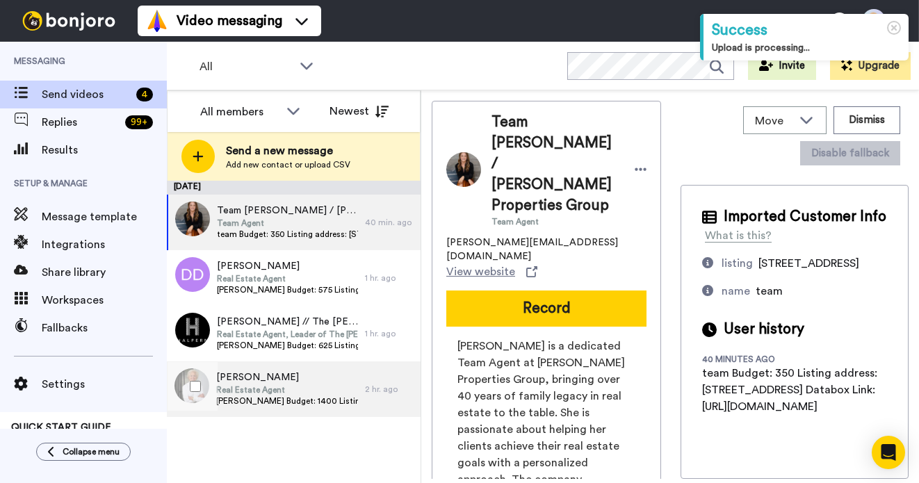
click at [293, 396] on span "[PERSON_NAME] Budget: 1400 Listing address: [STREET_ADDRESS][PERSON_NAME] Datab…" at bounding box center [287, 401] width 142 height 11
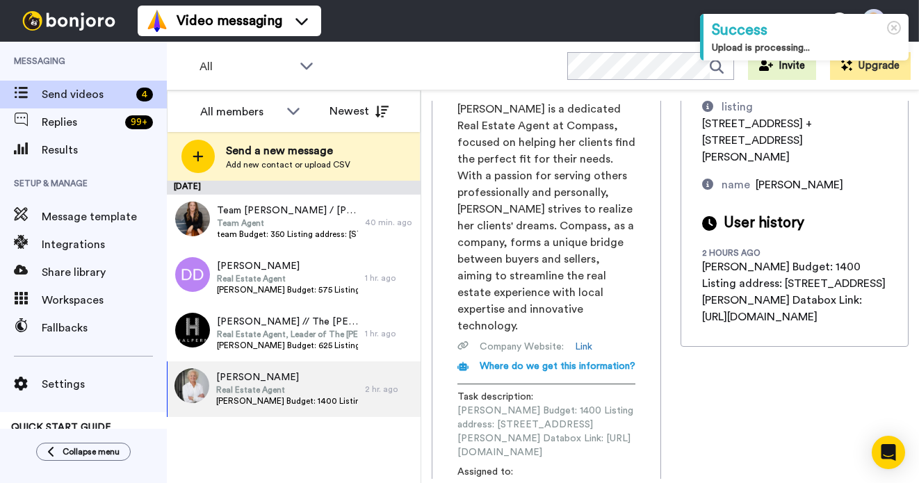
scroll to position [0, 179]
drag, startPoint x: 457, startPoint y: 393, endPoint x: 679, endPoint y: 394, distance: 221.8
click at [679, 394] on div "[PERSON_NAME] Real Estate Agent [PERSON_NAME][EMAIL_ADDRESS][PERSON_NAME][DOMAI…" at bounding box center [670, 290] width 477 height 378
copy span "[URL][DOMAIN_NAME]"
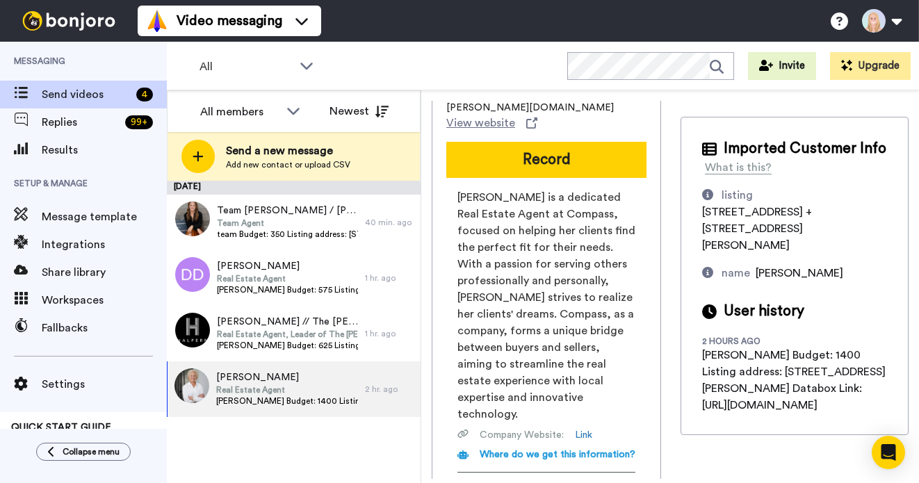
scroll to position [0, 0]
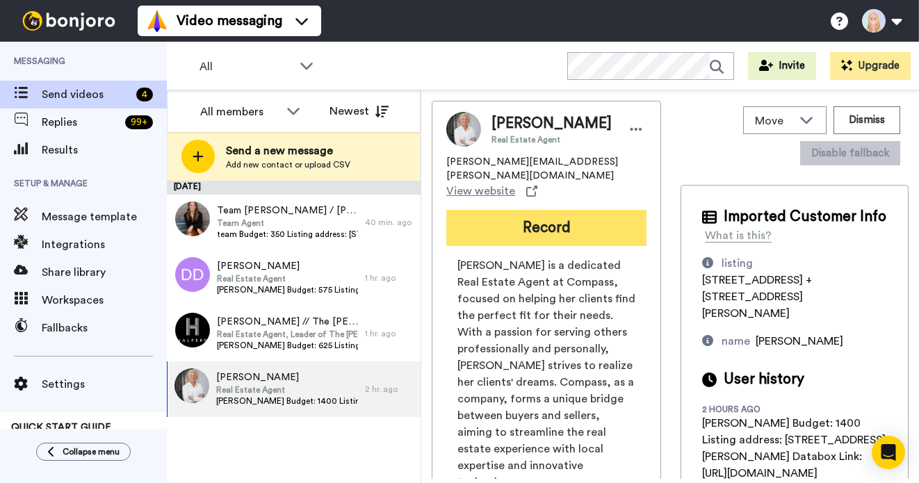
click at [560, 210] on button "Record" at bounding box center [546, 228] width 200 height 36
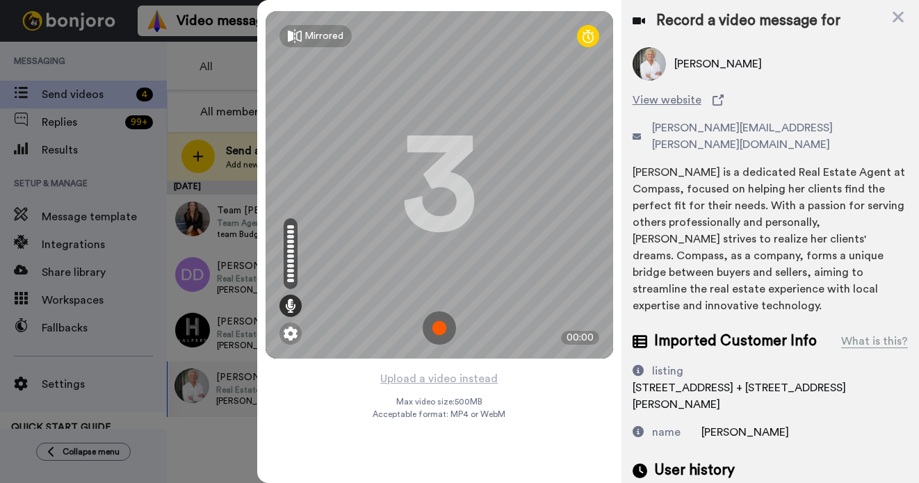
click at [442, 330] on img at bounding box center [439, 327] width 33 height 33
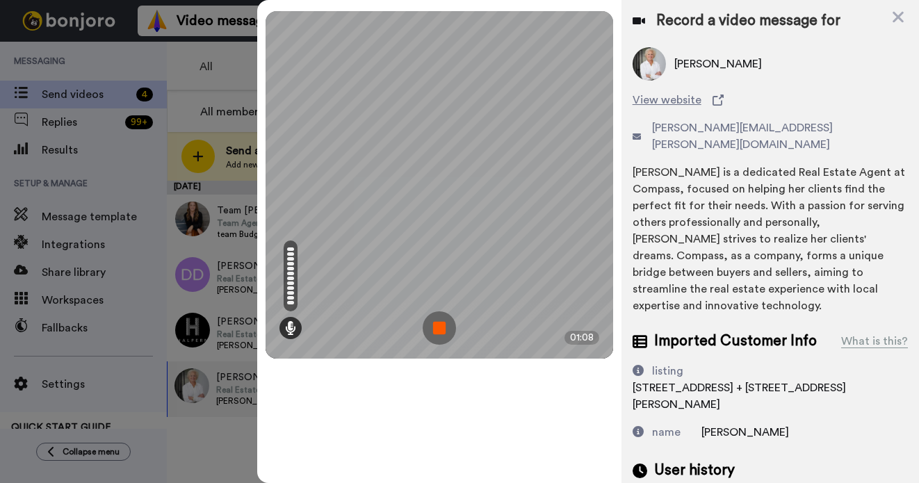
click at [442, 330] on img at bounding box center [439, 327] width 33 height 33
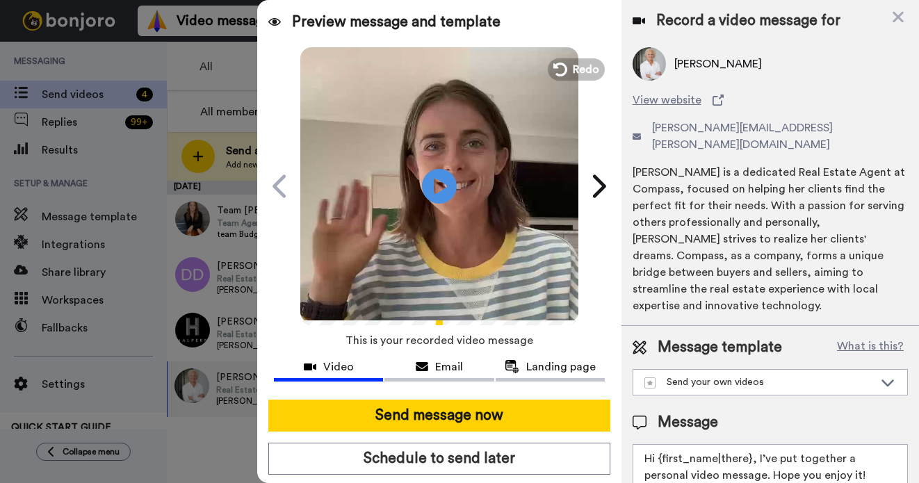
click at [455, 423] on button "Send message now" at bounding box center [439, 416] width 342 height 32
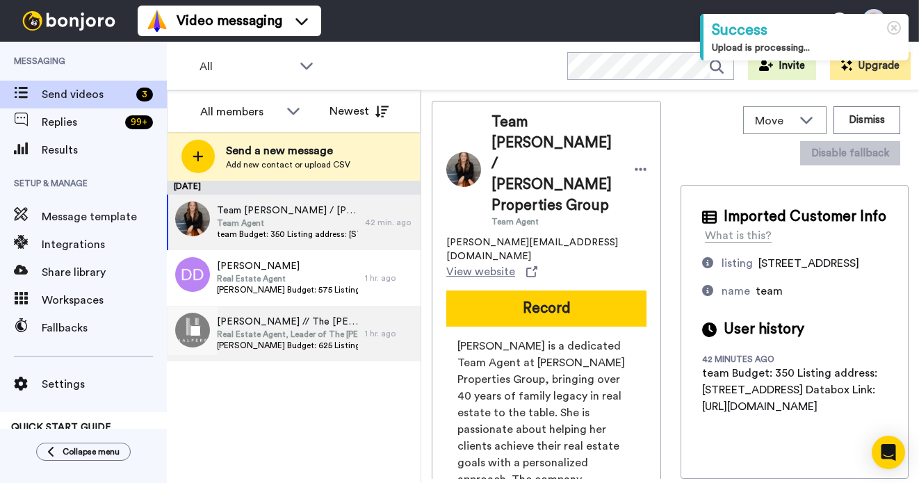
click at [325, 332] on span "Real Estate Agent, Leader of The Halpern Team" at bounding box center [287, 334] width 141 height 11
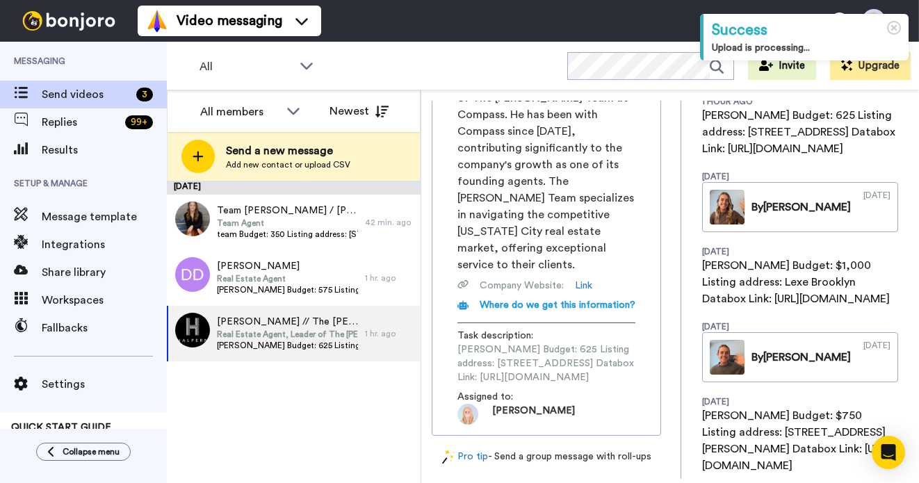
scroll to position [0, 177]
drag, startPoint x: 457, startPoint y: 286, endPoint x: 670, endPoint y: 286, distance: 212.8
click at [661, 286] on div "Steve Steve Halpern // The Halpern Team Real Estate Agent, Leader of The Halper…" at bounding box center [546, 139] width 229 height 593
copy span "https://app.databox.com/datawall/b8257bd2c9a917939c05cc6bae0a87ae5a0f1468c19f36"
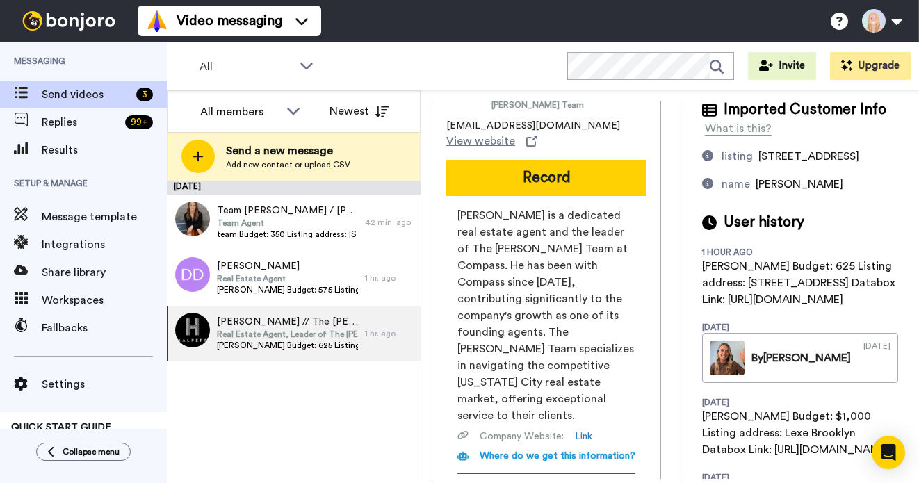
scroll to position [0, 0]
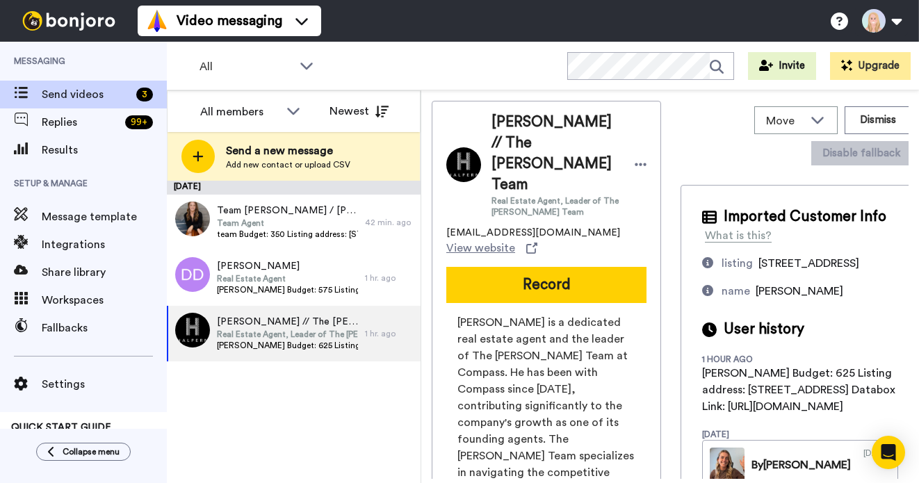
click at [531, 267] on button "Record" at bounding box center [546, 285] width 200 height 36
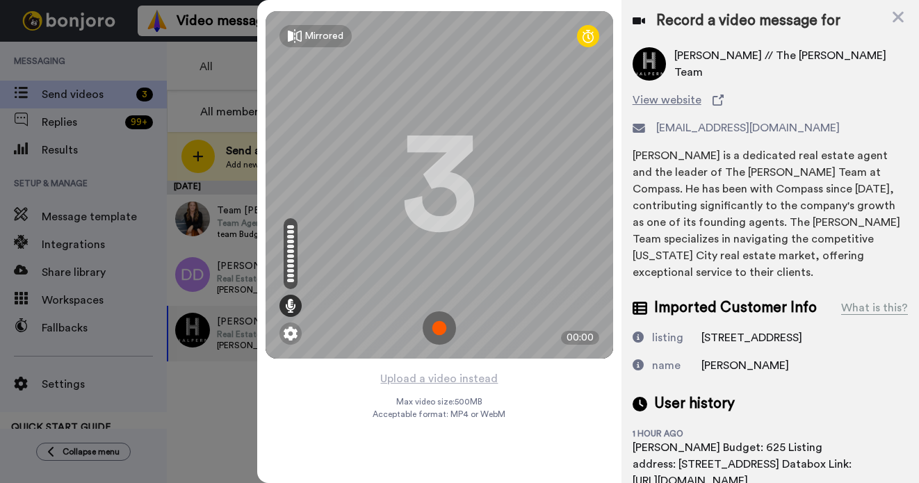
click at [432, 325] on img at bounding box center [439, 327] width 33 height 33
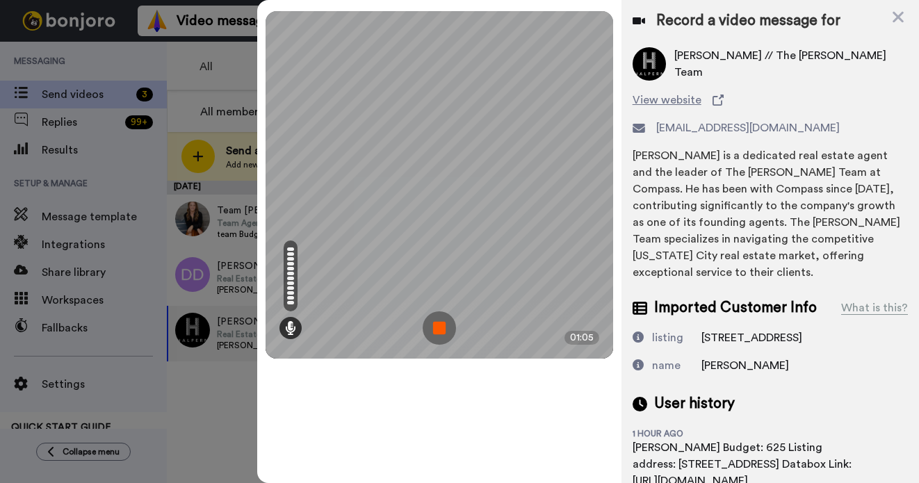
click at [432, 325] on img at bounding box center [439, 327] width 33 height 33
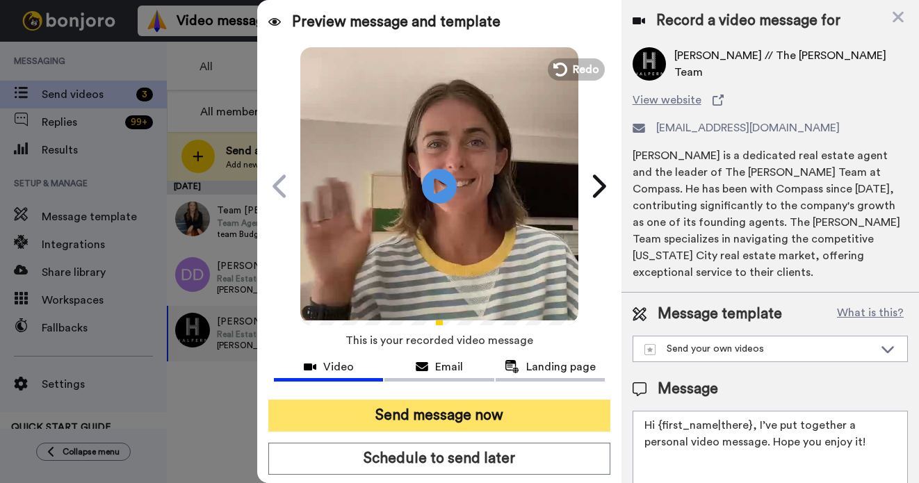
click at [456, 414] on button "Send message now" at bounding box center [439, 416] width 342 height 32
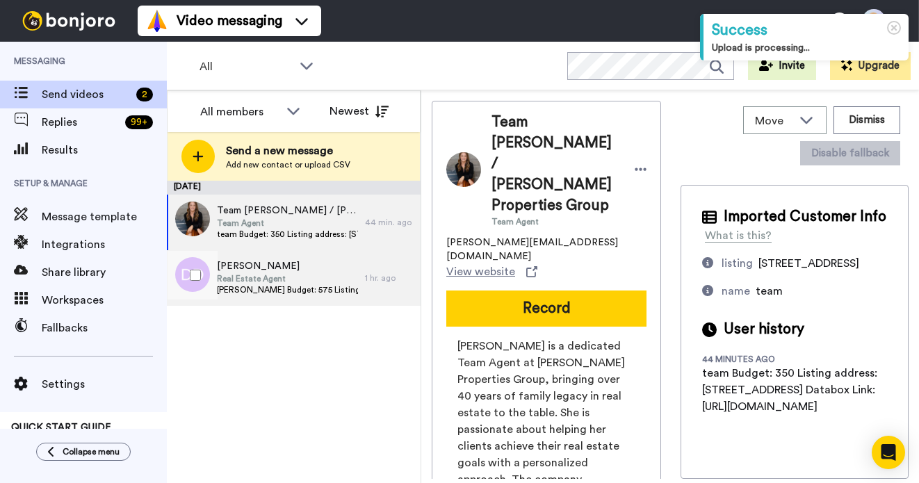
click at [298, 275] on span "Real Estate Agent" at bounding box center [287, 278] width 141 height 11
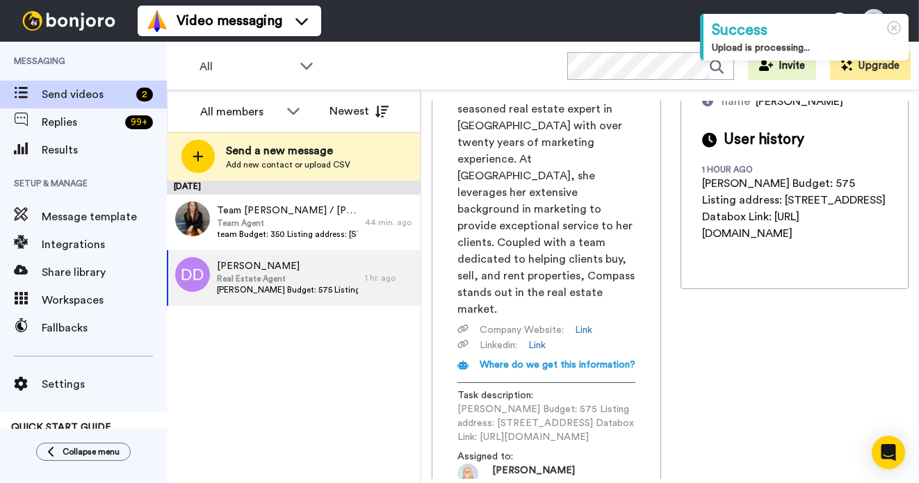
scroll to position [0, 174]
drag, startPoint x: 459, startPoint y: 393, endPoint x: 672, endPoint y: 393, distance: 212.8
click at [672, 393] on div "Danielle Danielle Goldey Real Estate Agent Danielle.Goldey@Compass.com View web…" at bounding box center [670, 290] width 477 height 378
copy span "https://app.databox.com/datawall/0a767a127d57dedcb7af9ef0393305b01f6a49068c1a1ff"
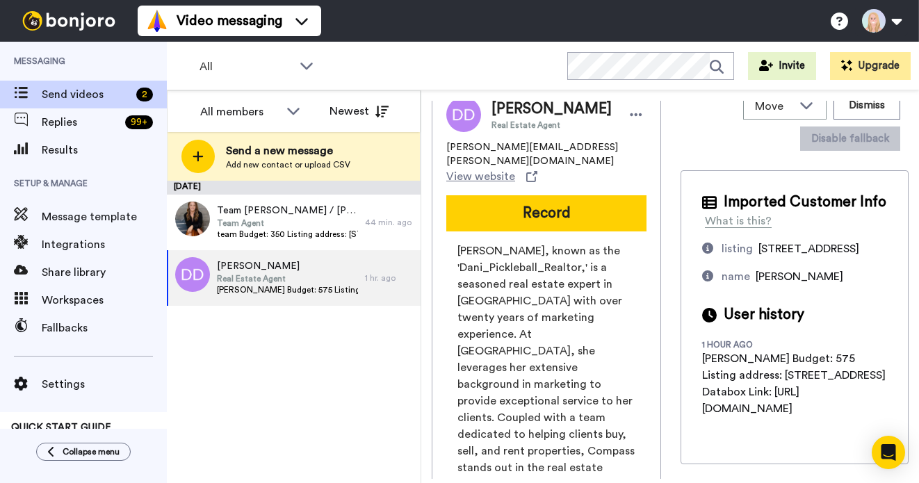
scroll to position [0, 0]
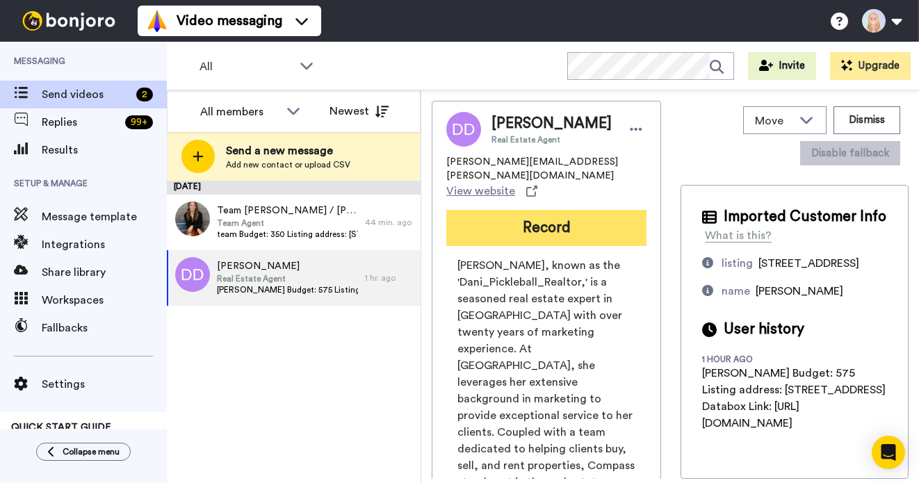
click at [527, 231] on button "Record" at bounding box center [546, 228] width 200 height 36
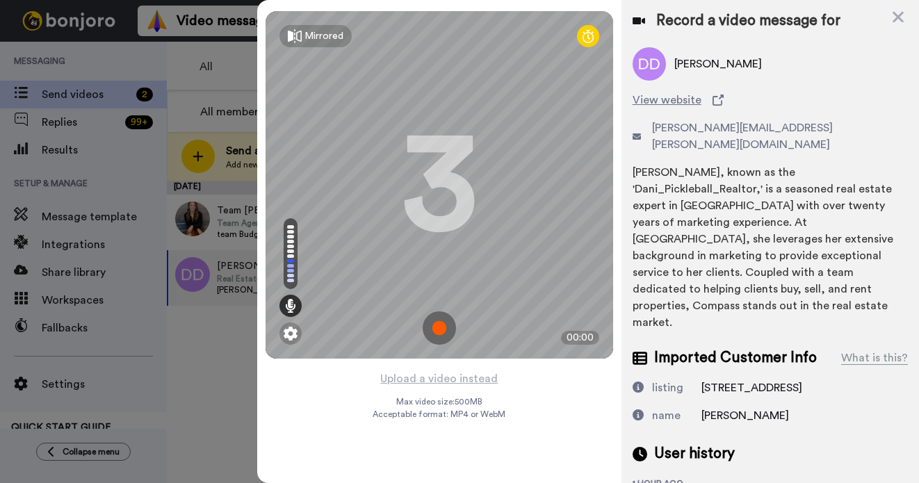
click at [442, 327] on img at bounding box center [439, 327] width 33 height 33
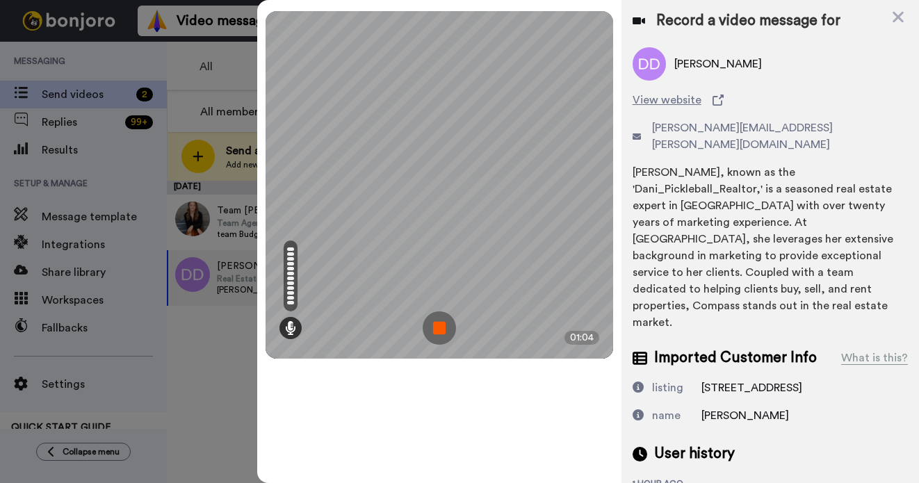
click at [442, 327] on img at bounding box center [439, 327] width 33 height 33
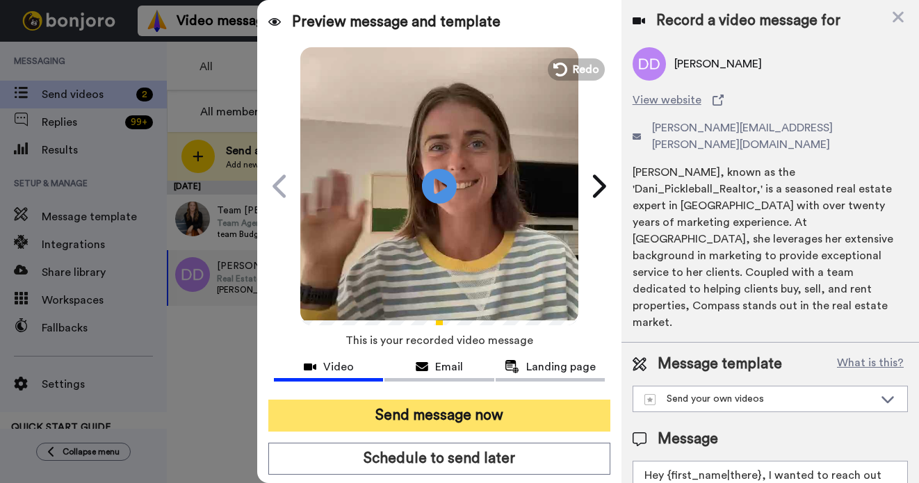
click at [469, 421] on button "Send message now" at bounding box center [439, 416] width 342 height 32
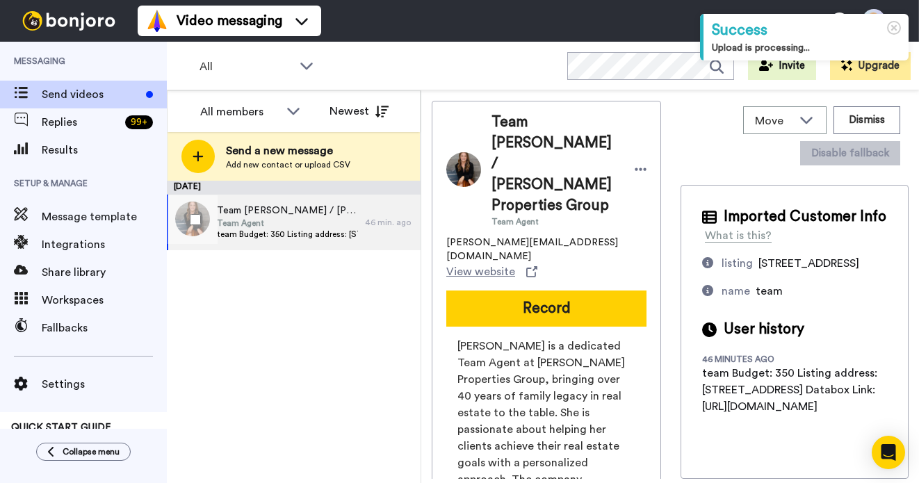
click at [316, 225] on span "Team Agent" at bounding box center [287, 223] width 141 height 11
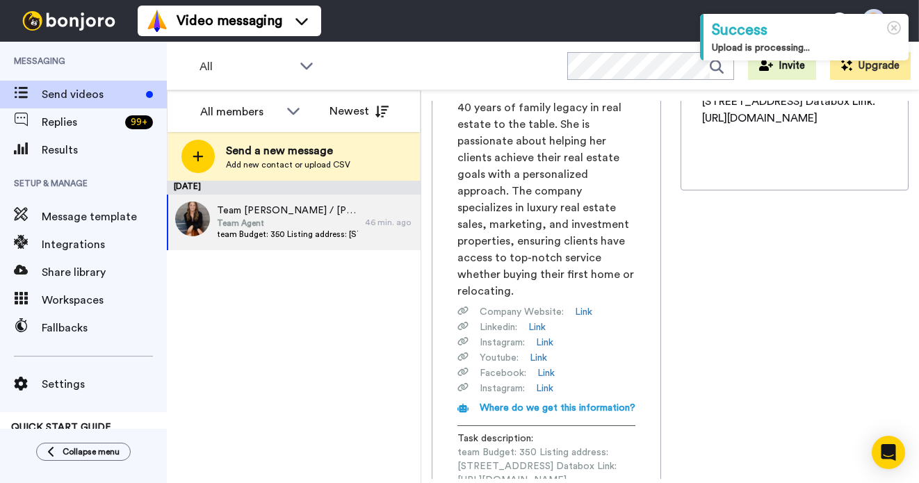
scroll to position [0, 179]
drag, startPoint x: 457, startPoint y: 394, endPoint x: 672, endPoint y: 394, distance: 215.5
click at [672, 394] on div "Team [PERSON_NAME] / [PERSON_NAME] Properties Group Team Agent [PERSON_NAME][EM…" at bounding box center [670, 290] width 477 height 378
copy span "[URL][DOMAIN_NAME]"
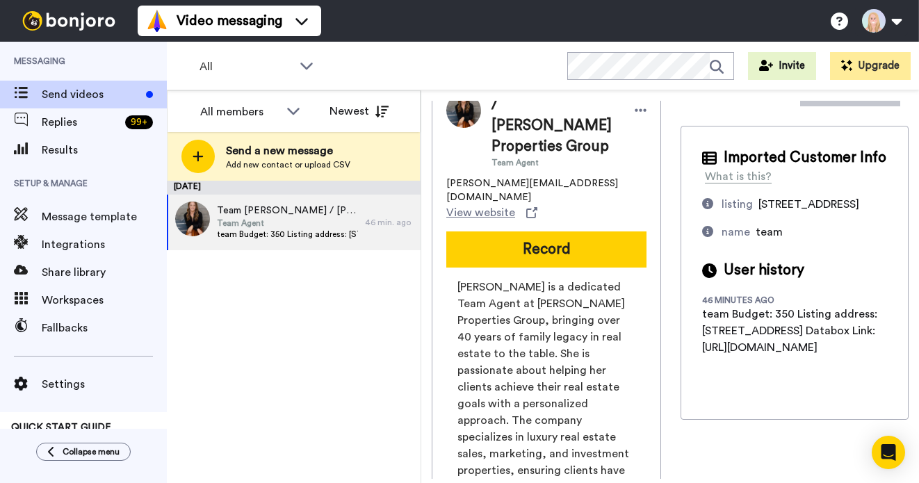
scroll to position [0, 0]
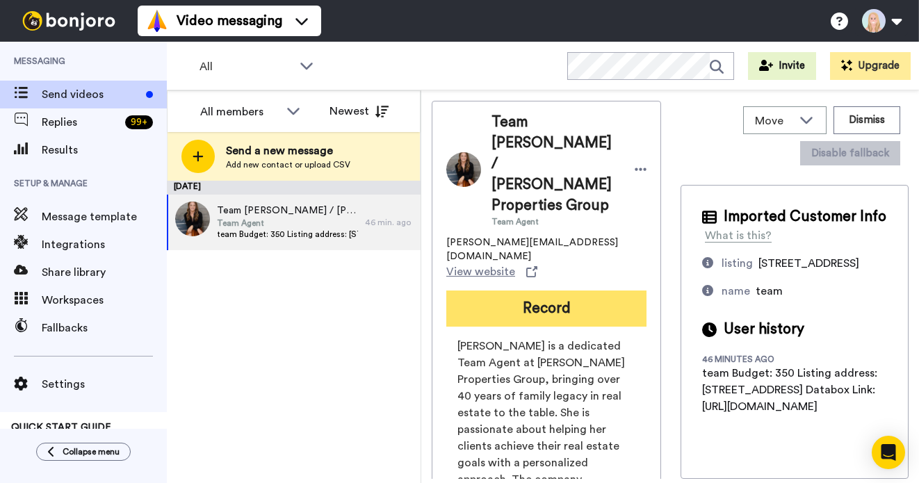
click at [514, 291] on button "Record" at bounding box center [546, 309] width 200 height 36
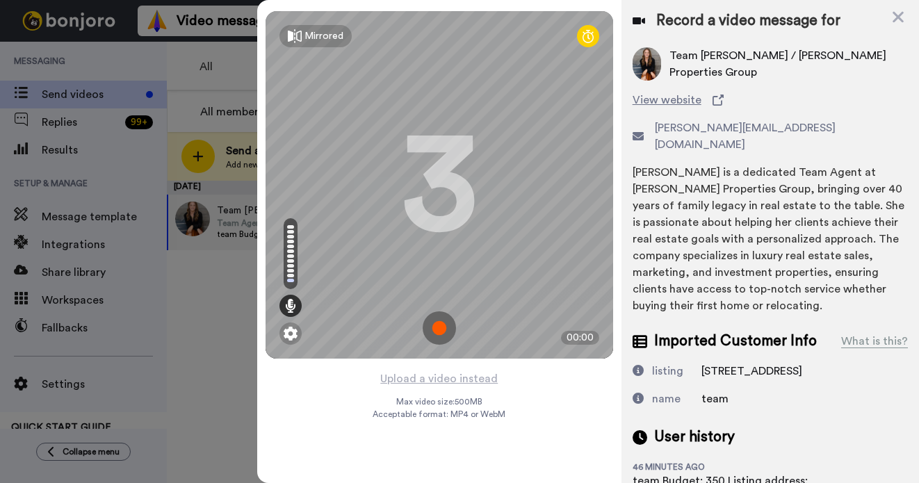
click at [442, 324] on img at bounding box center [439, 327] width 33 height 33
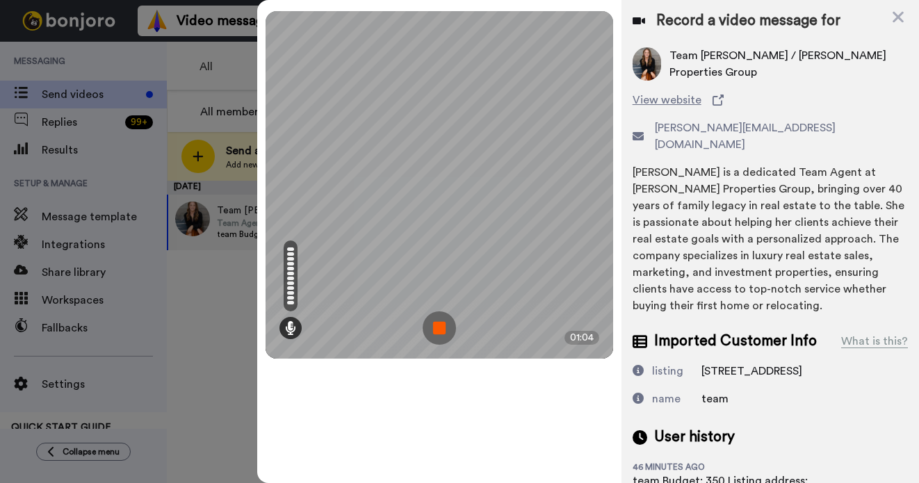
click at [442, 324] on img at bounding box center [439, 327] width 33 height 33
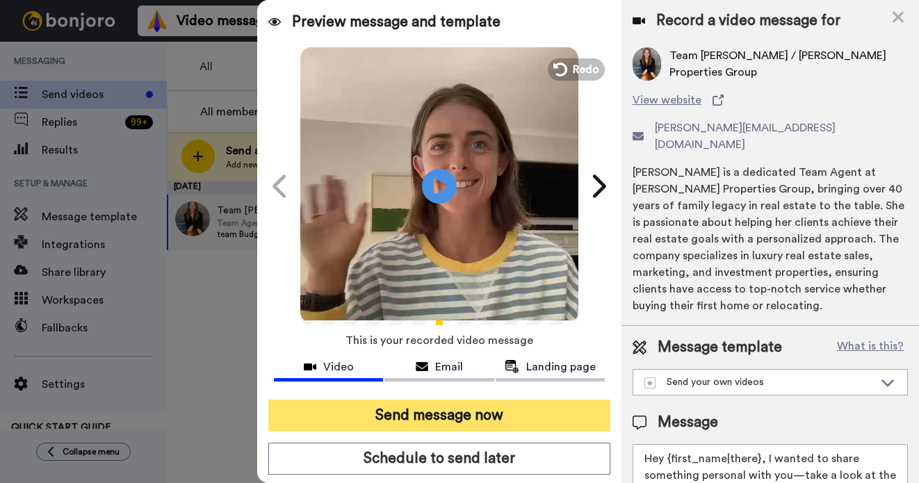
click at [442, 412] on button "Send message now" at bounding box center [439, 416] width 342 height 32
